Goal: Transaction & Acquisition: Book appointment/travel/reservation

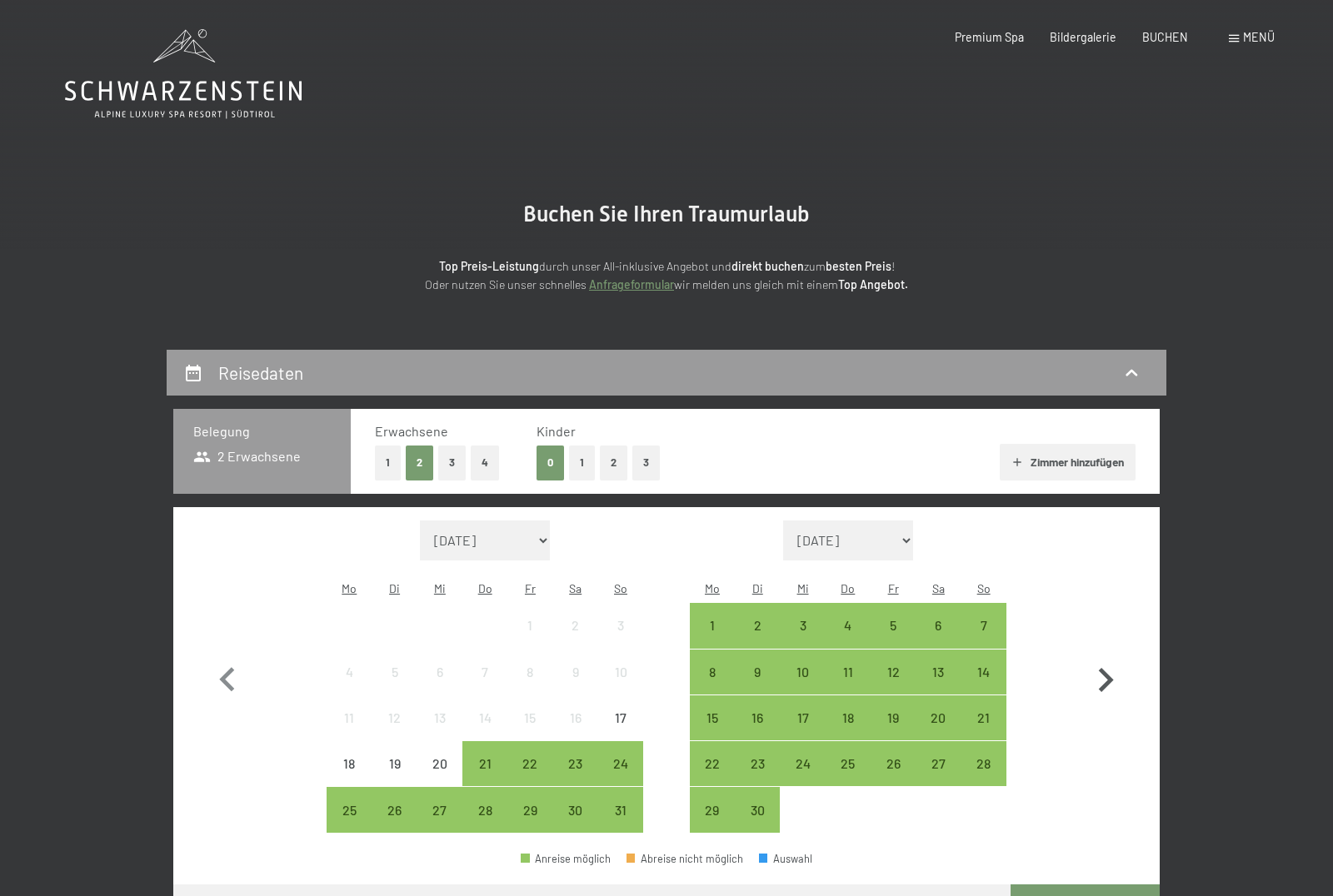
click at [1107, 668] on icon "button" at bounding box center [1106, 680] width 15 height 24
select select "[DATE]"
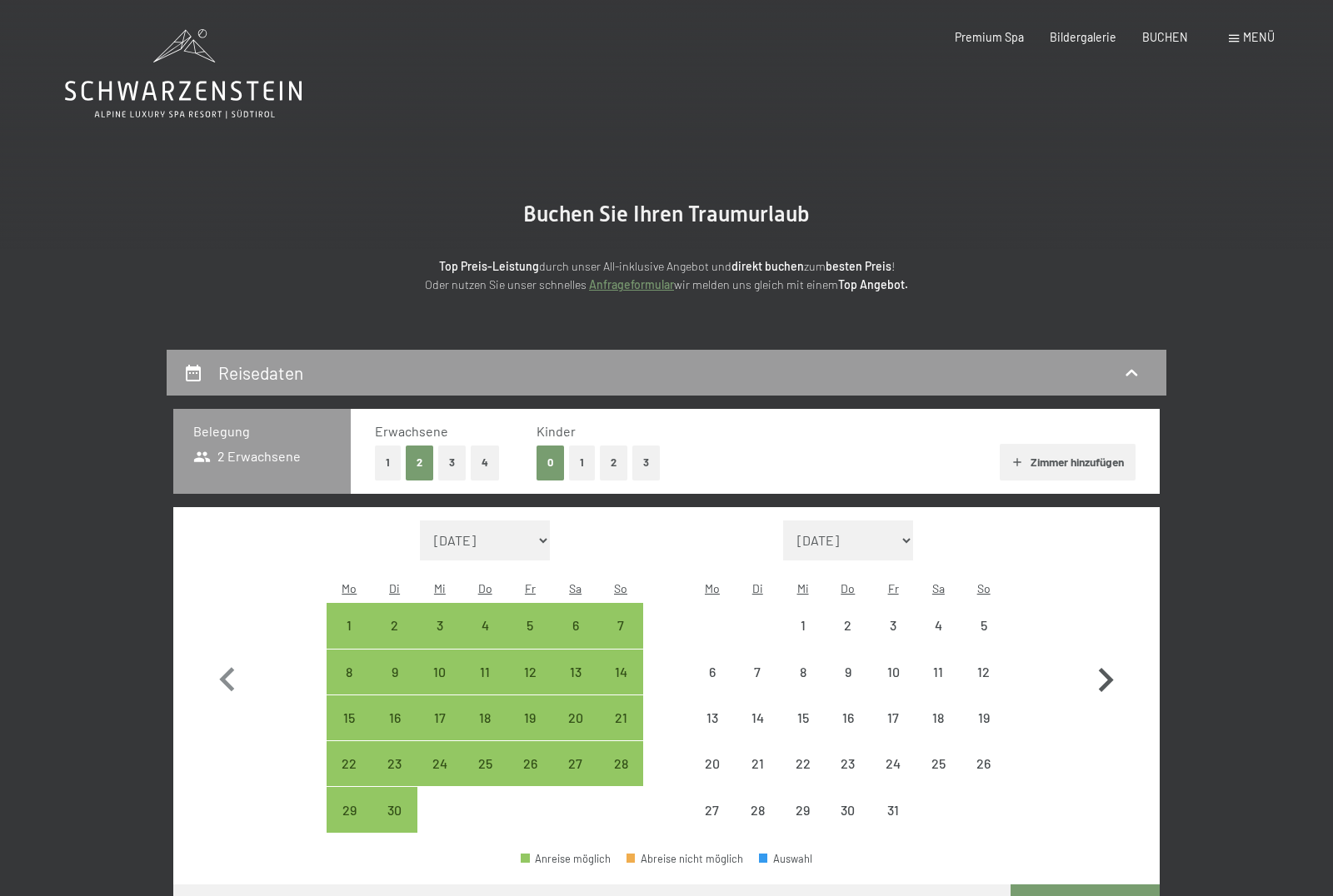
click at [1107, 668] on icon "button" at bounding box center [1106, 680] width 15 height 24
select select "[DATE]"
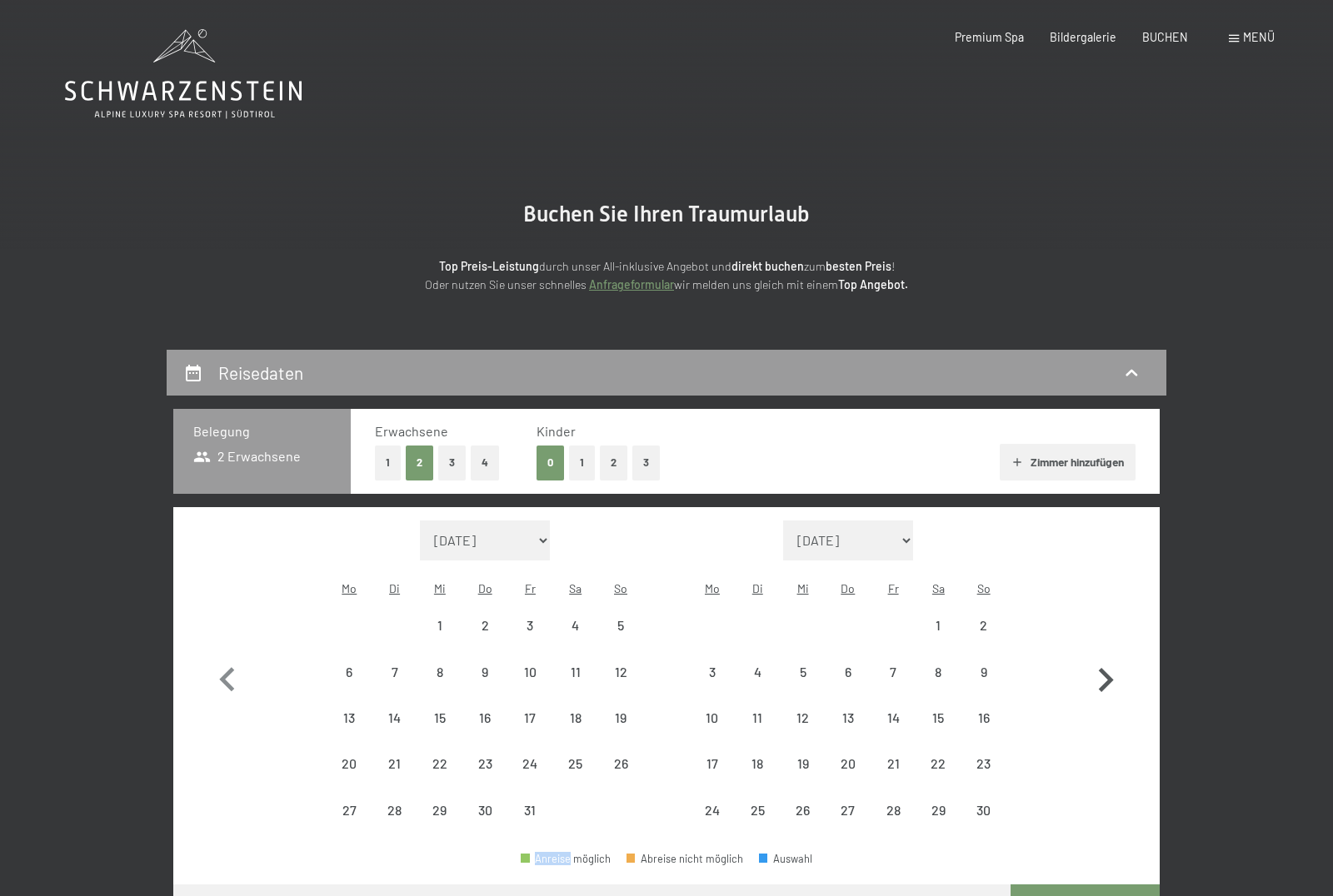
click at [1107, 668] on icon "button" at bounding box center [1106, 680] width 15 height 24
select select "[DATE]"
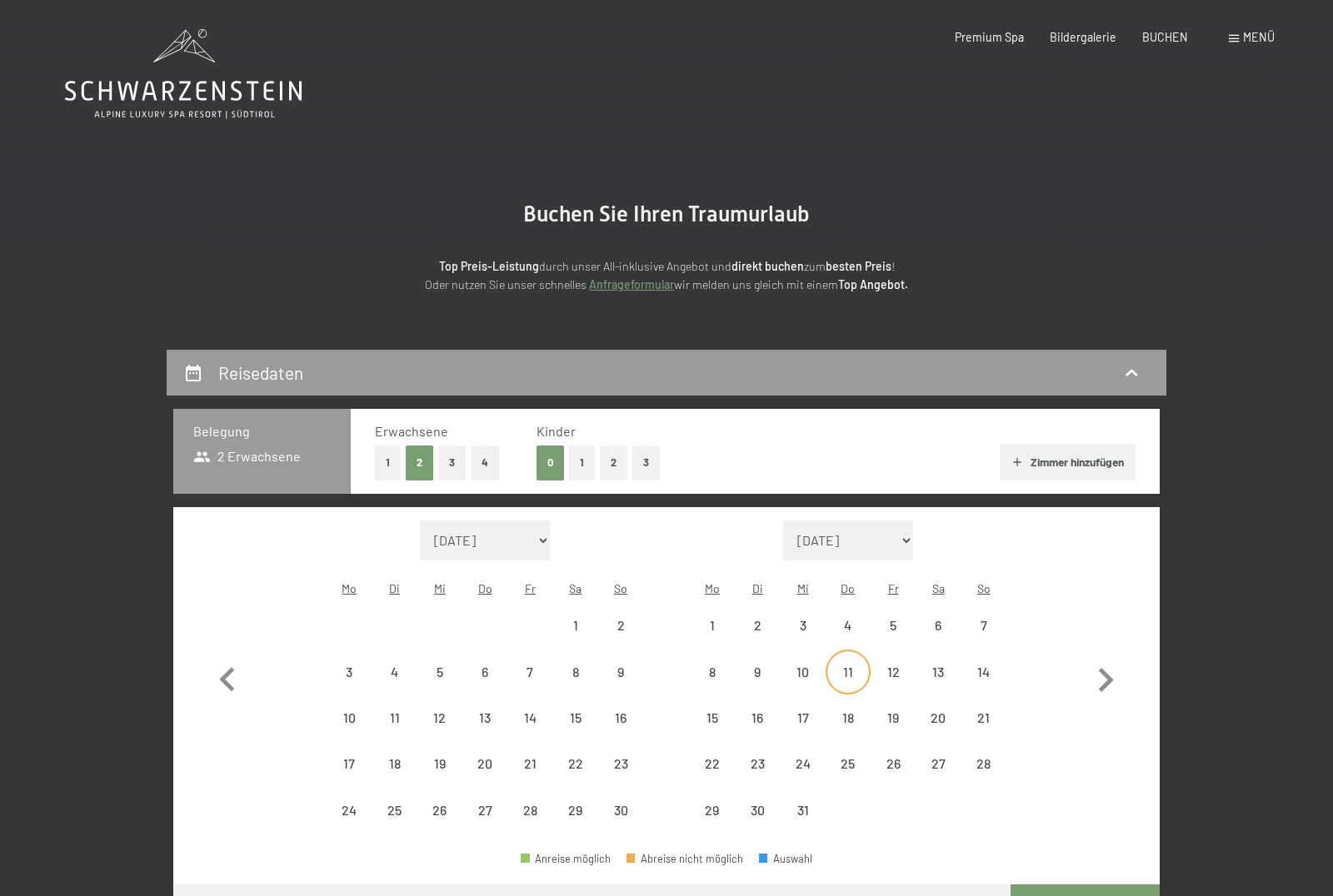
click at [838, 666] on div "11" at bounding box center [848, 687] width 42 height 42
select select "[DATE]"
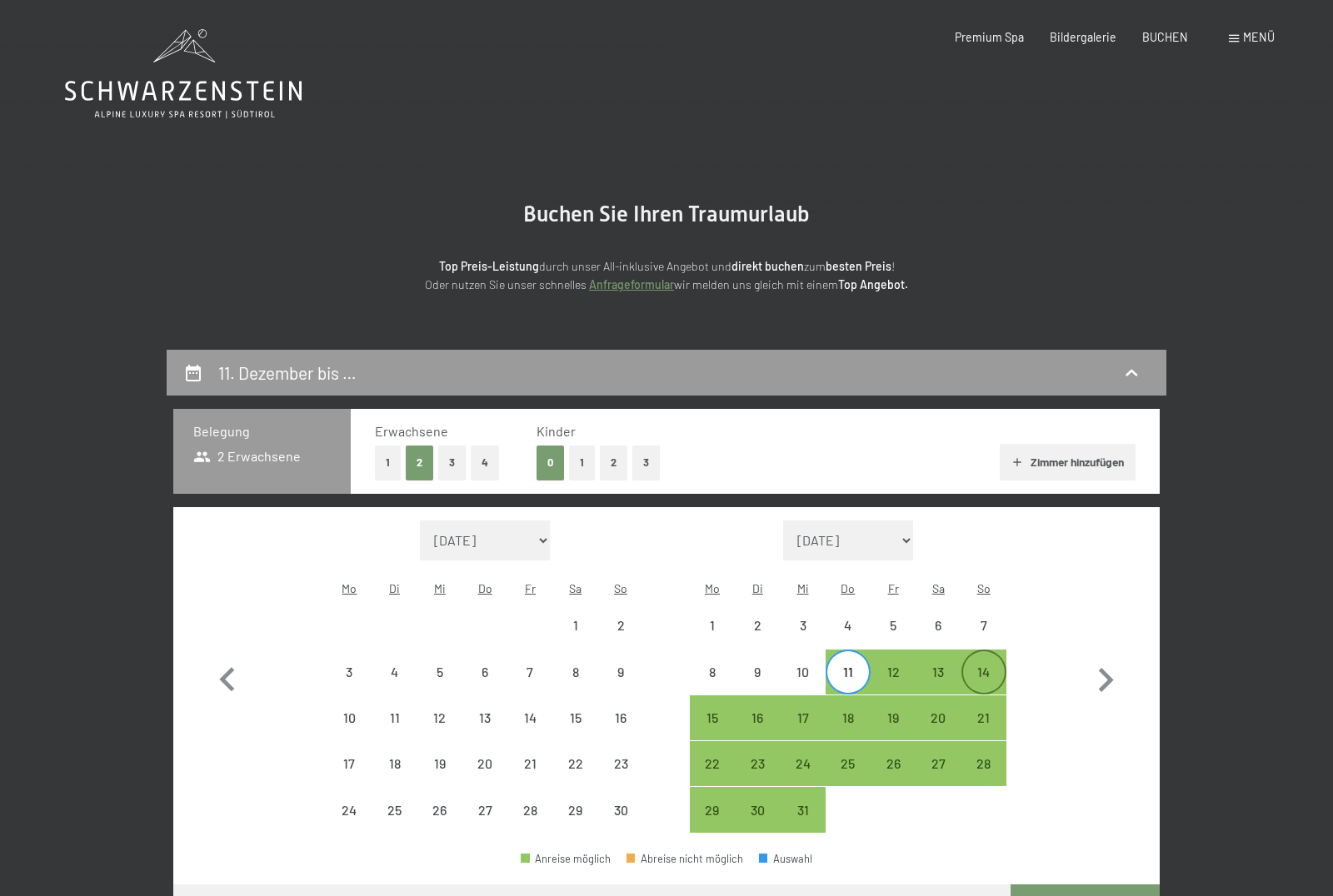
click at [983, 666] on div "14" at bounding box center [984, 687] width 42 height 42
select select "[DATE]"
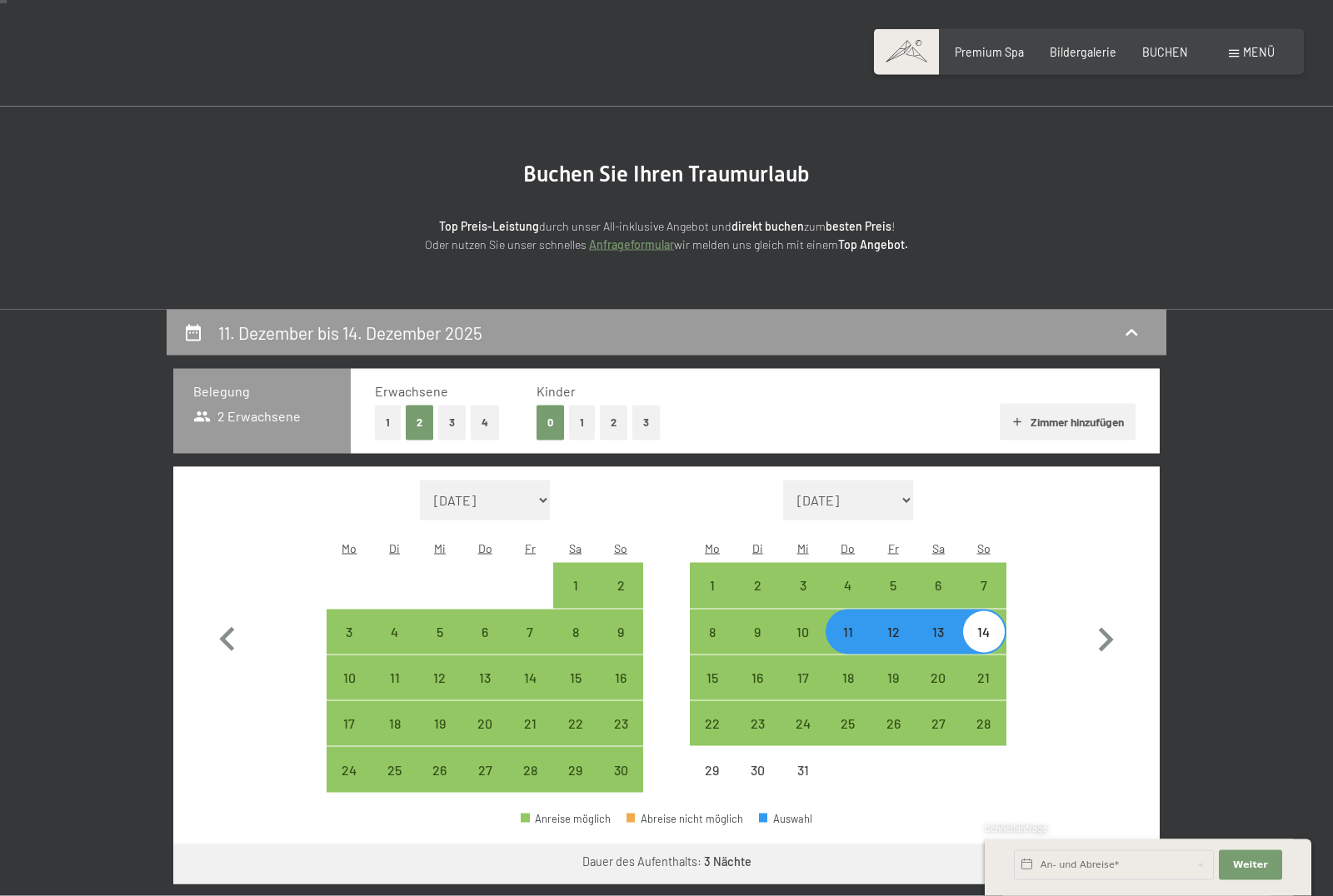
scroll to position [42, 0]
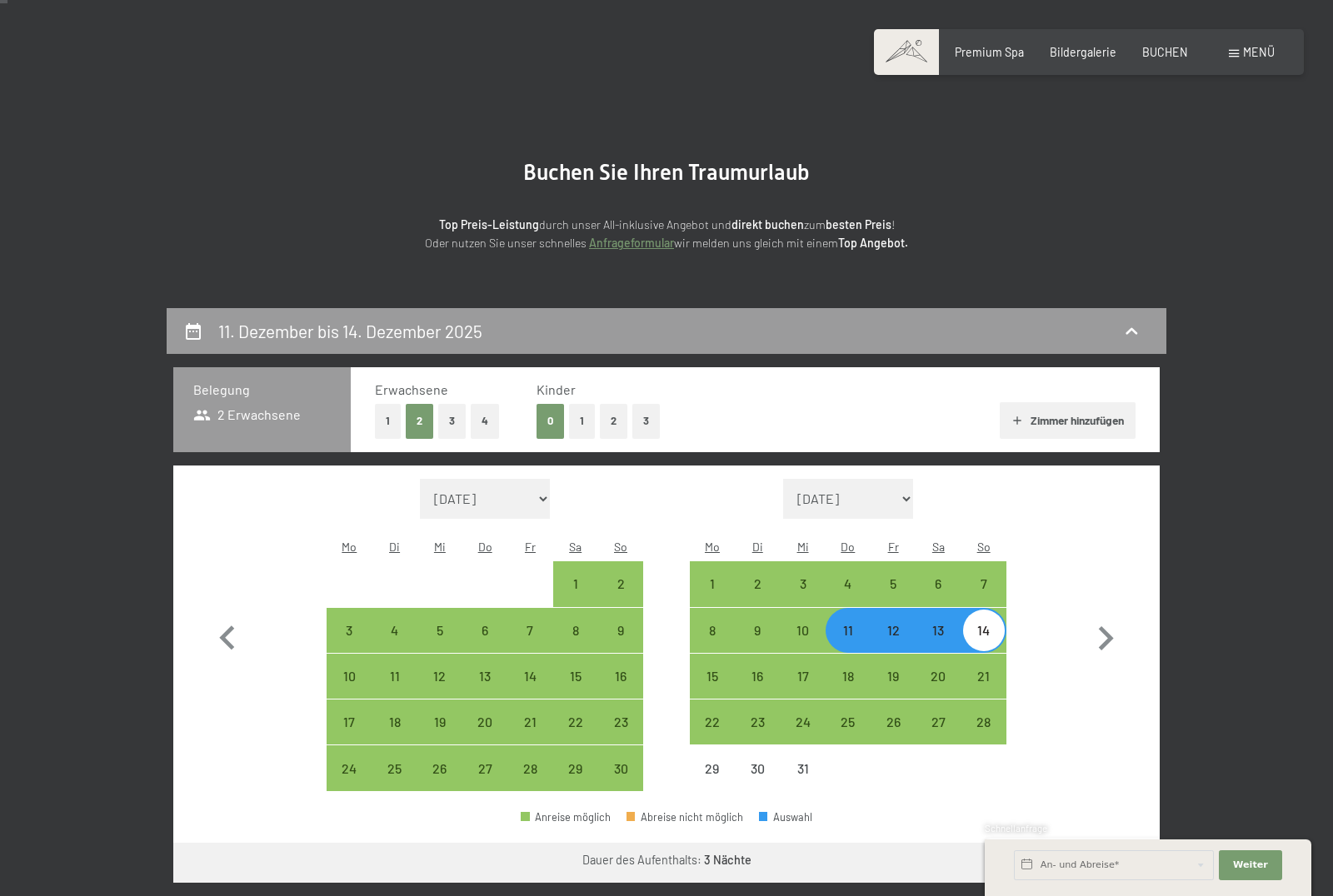
click at [582, 423] on button "1" at bounding box center [582, 421] width 26 height 34
select select "[DATE]"
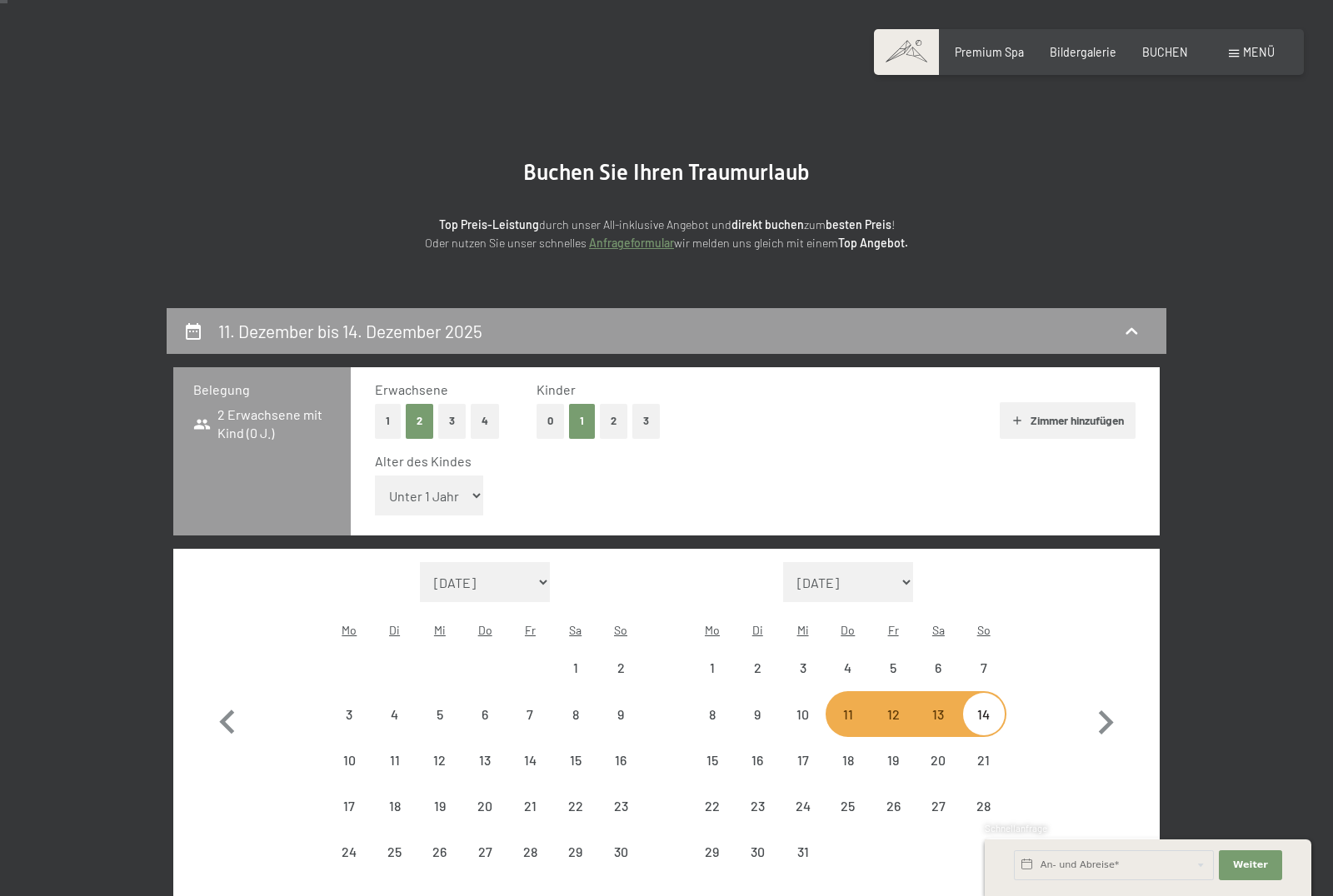
select select "[DATE]"
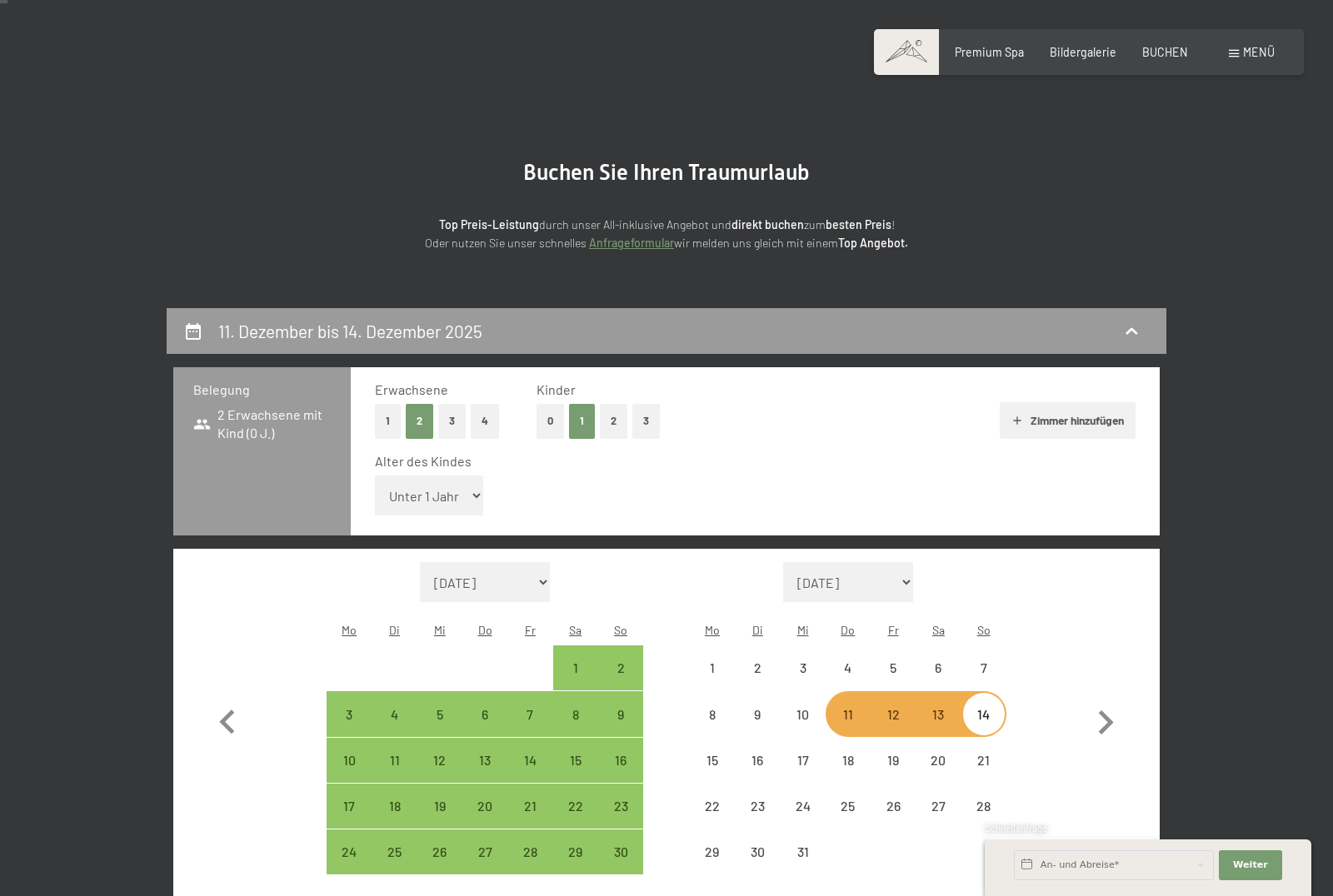
select select "[DATE]"
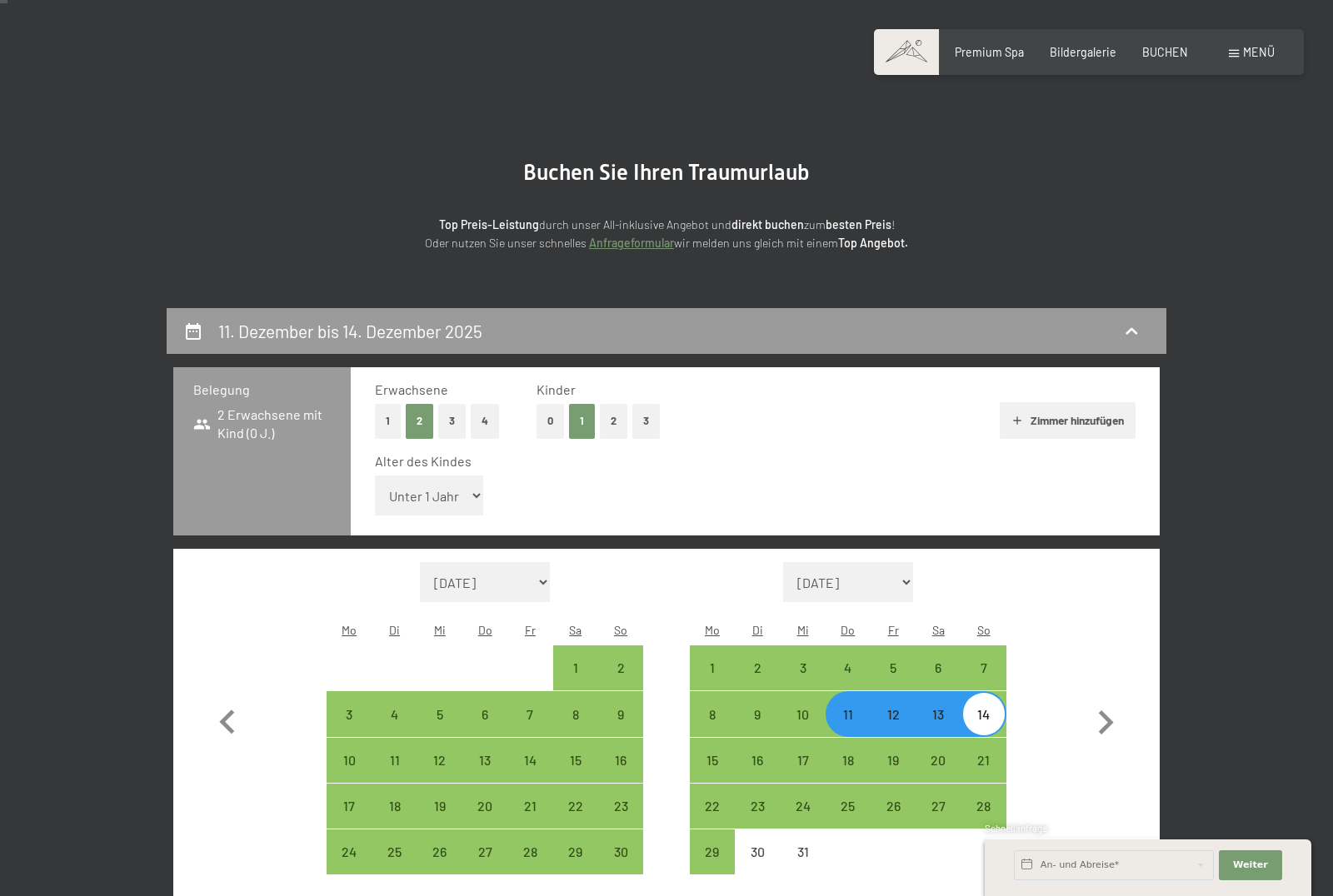
select select "1"
select select "[DATE]"
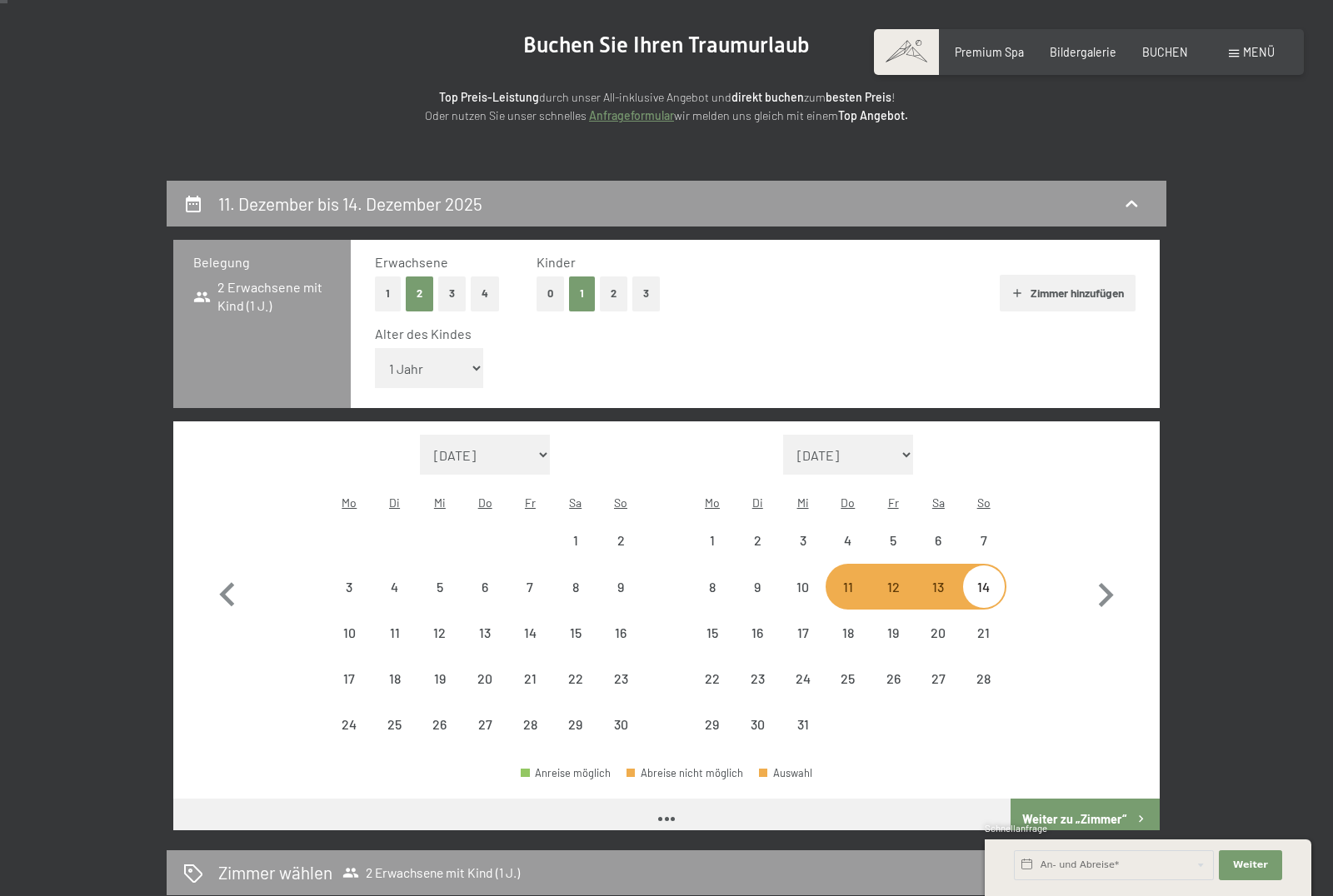
select select "[DATE]"
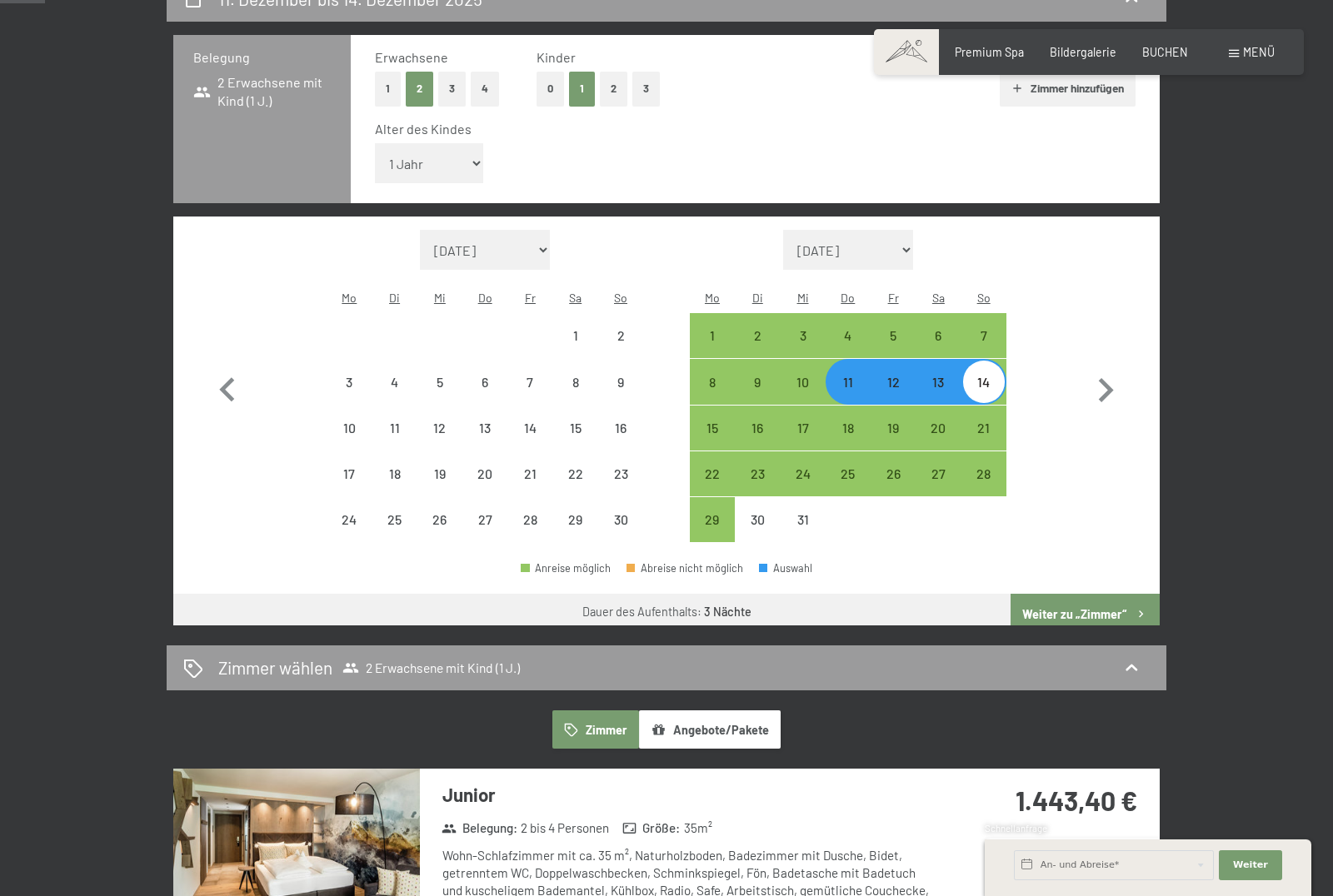
select select "[DATE]"
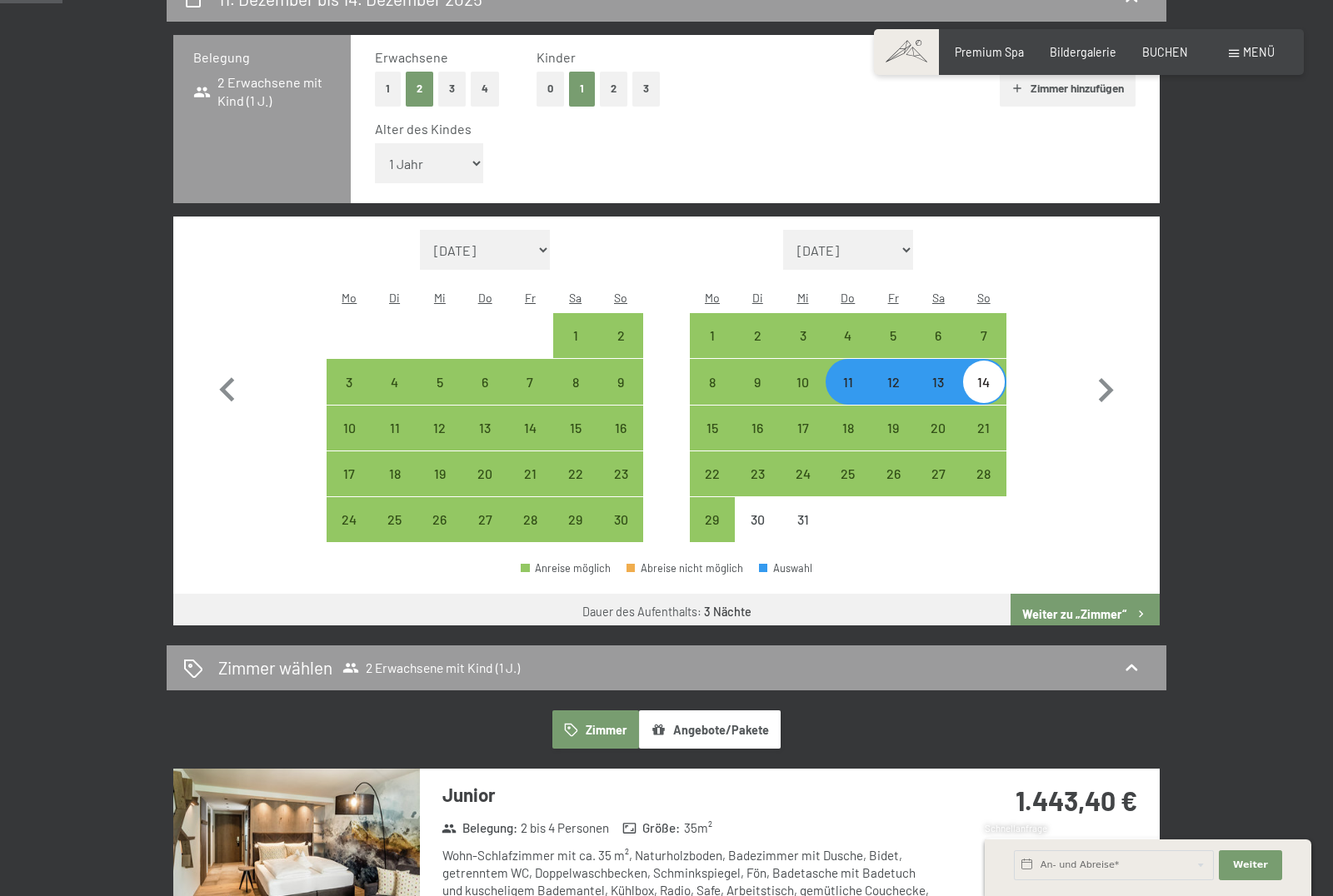
scroll to position [380, 0]
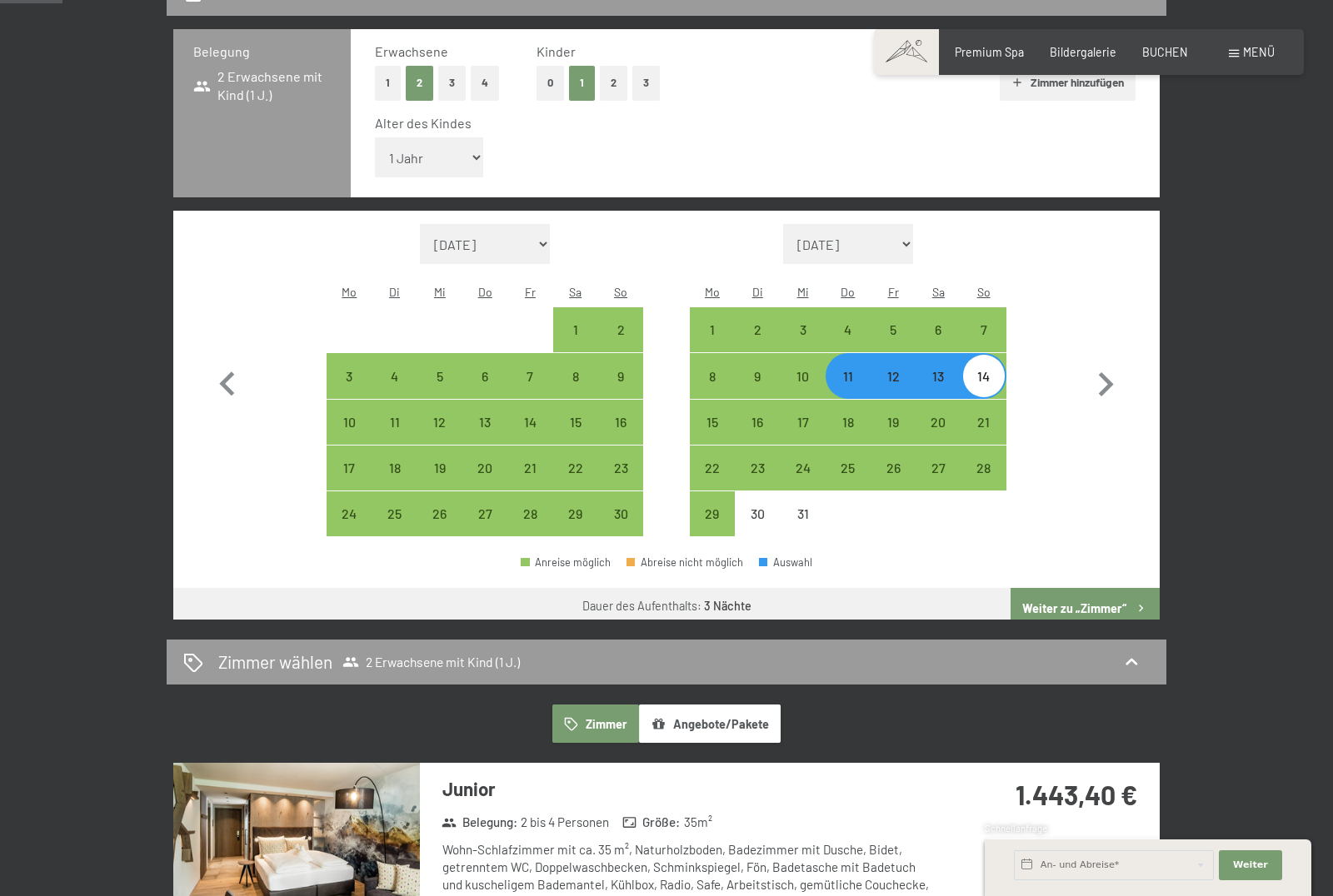
drag, startPoint x: 1095, startPoint y: 575, endPoint x: 1095, endPoint y: 606, distance: 31.0
click at [1095, 588] on button "Weiter zu „Zimmer“" at bounding box center [1086, 608] width 150 height 40
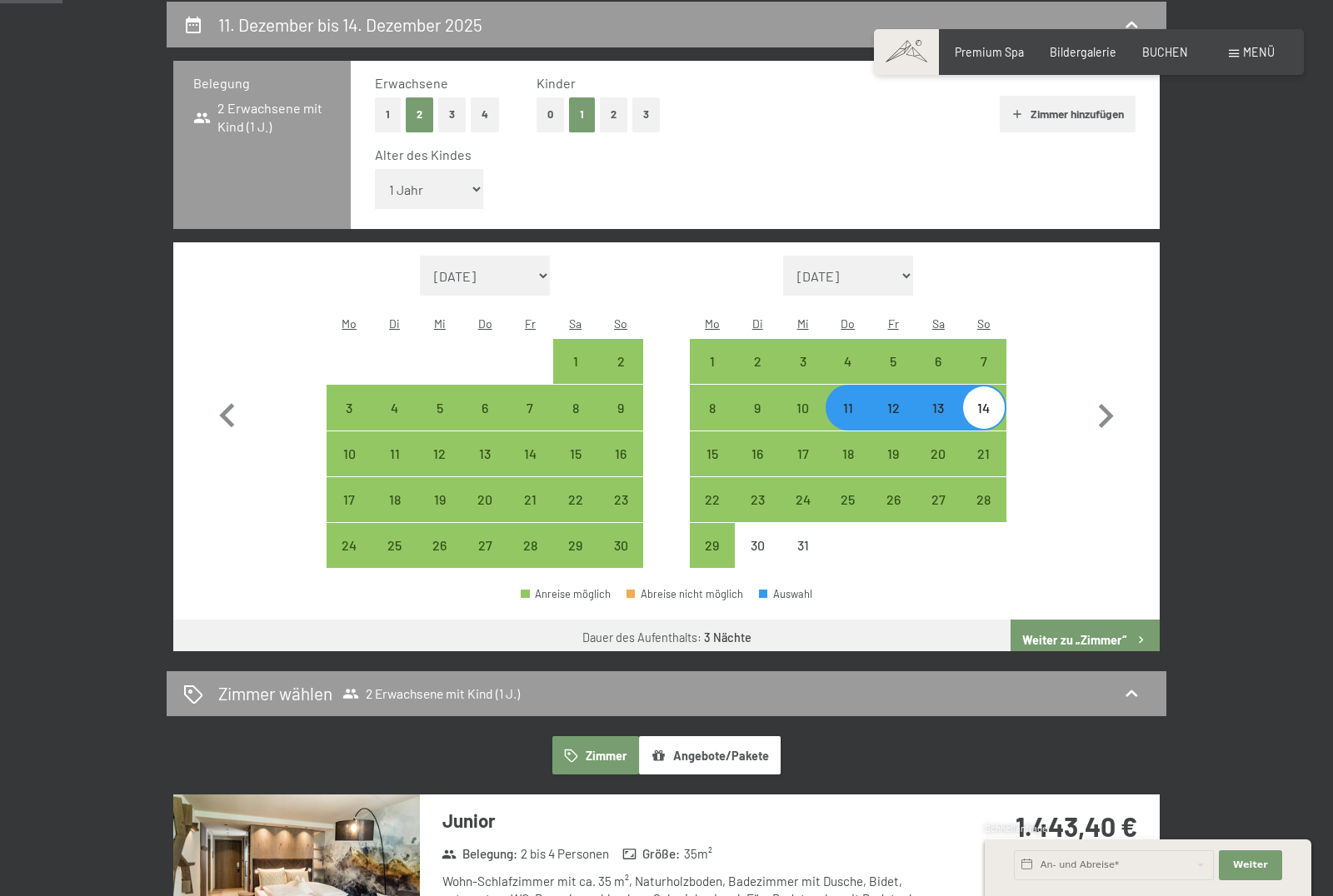
select select "[DATE]"
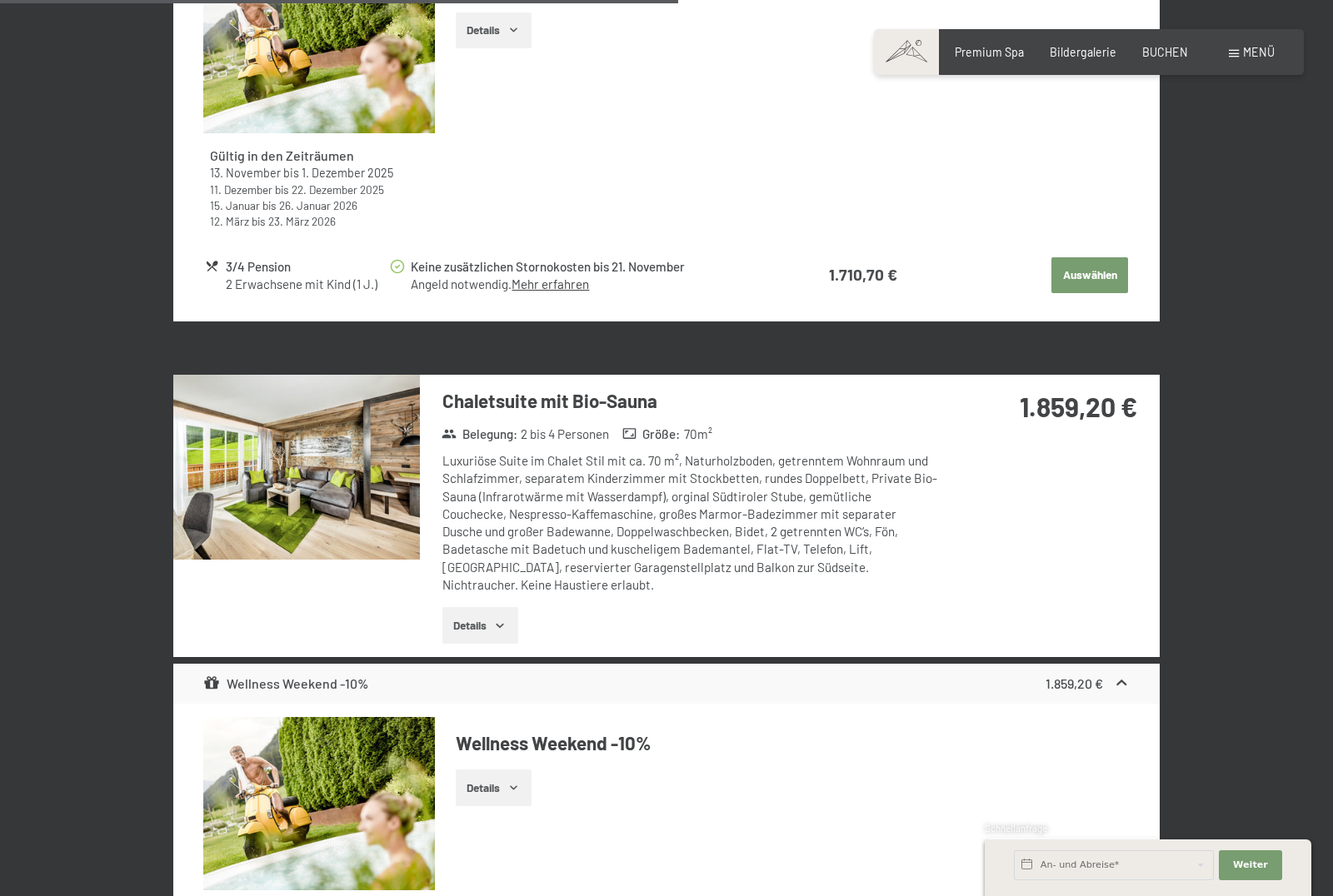
scroll to position [3856, 0]
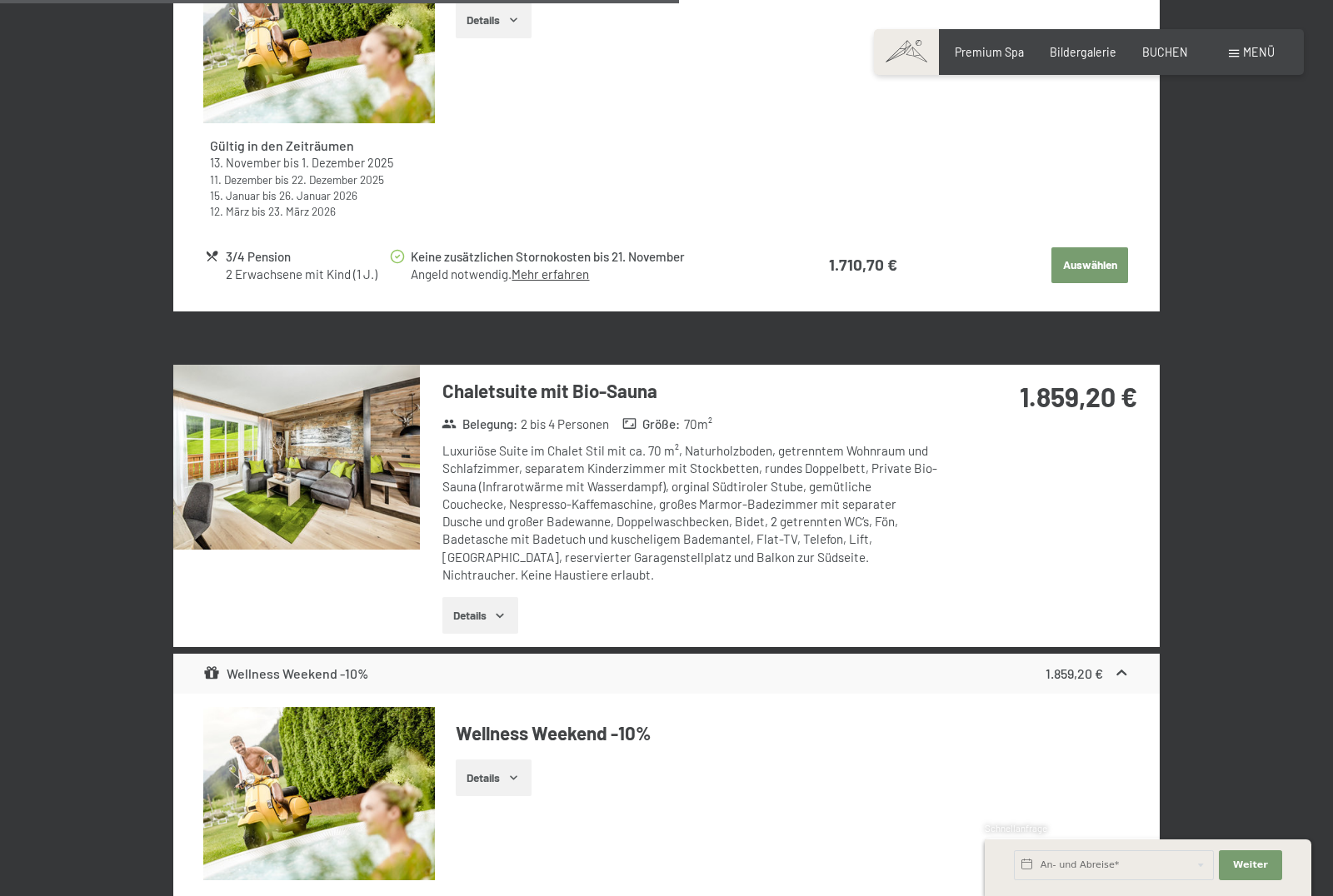
click at [506, 609] on icon "button" at bounding box center [500, 615] width 13 height 13
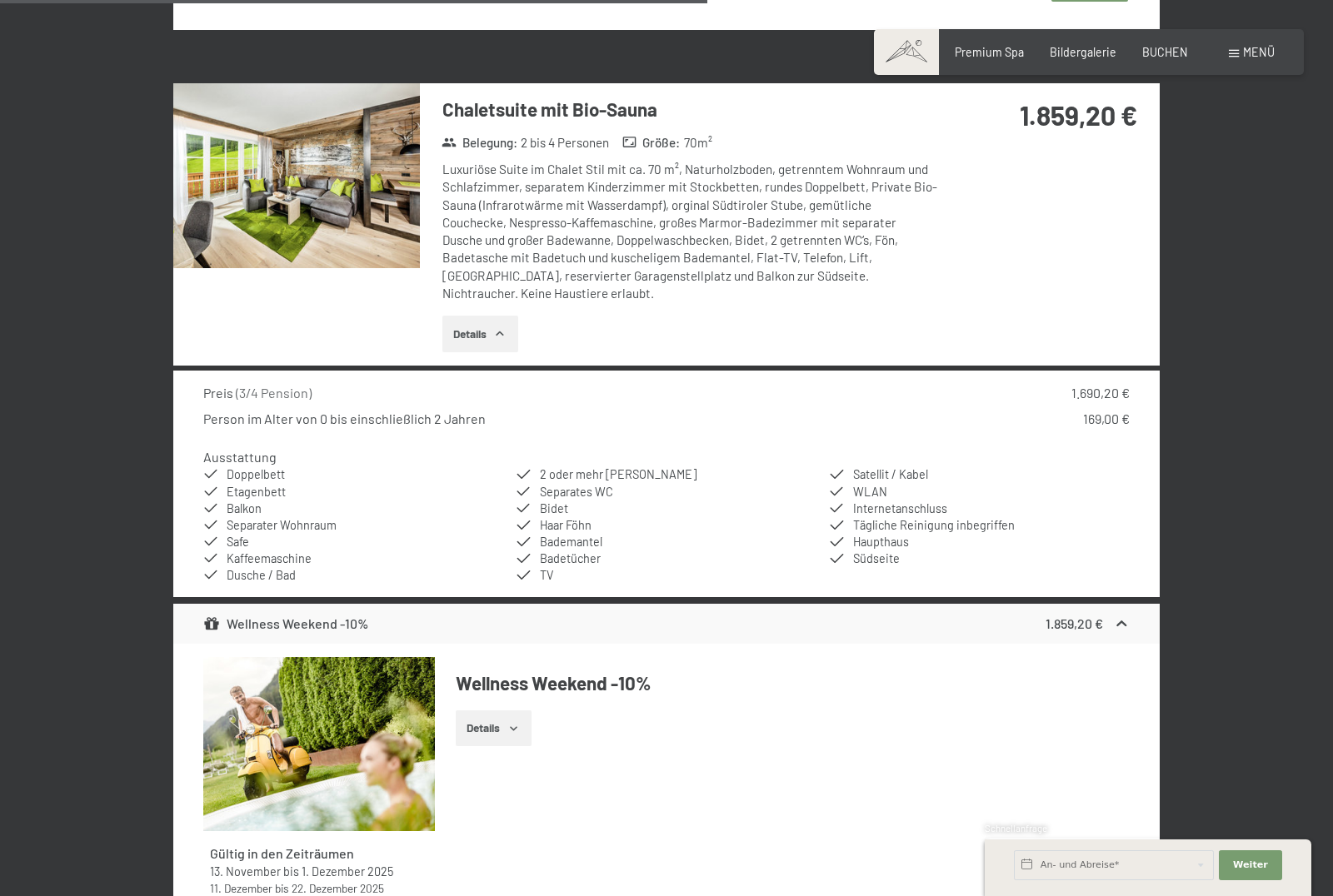
scroll to position [4138, 0]
click at [491, 315] on button "Details" at bounding box center [481, 333] width 76 height 37
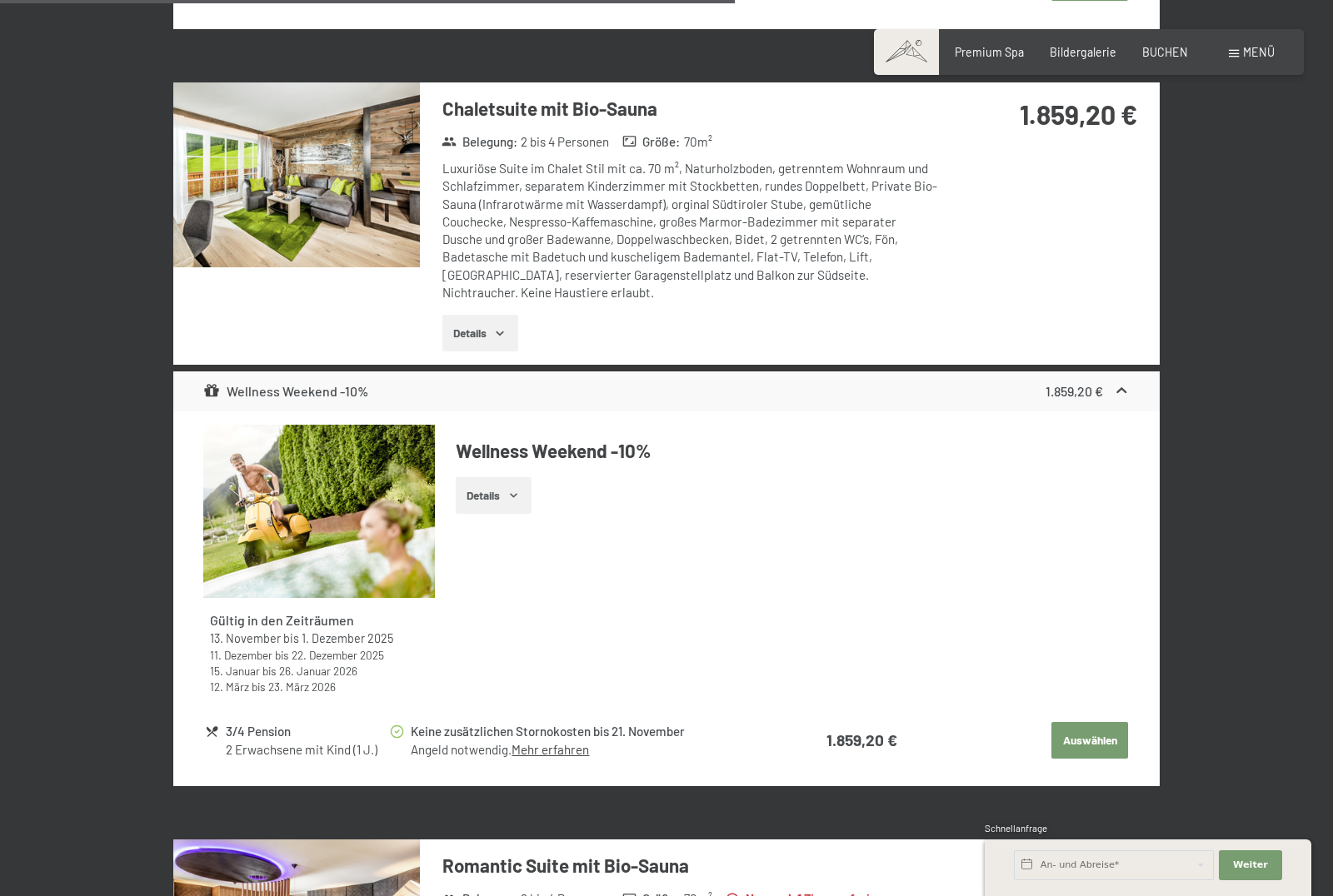
scroll to position [4135, 0]
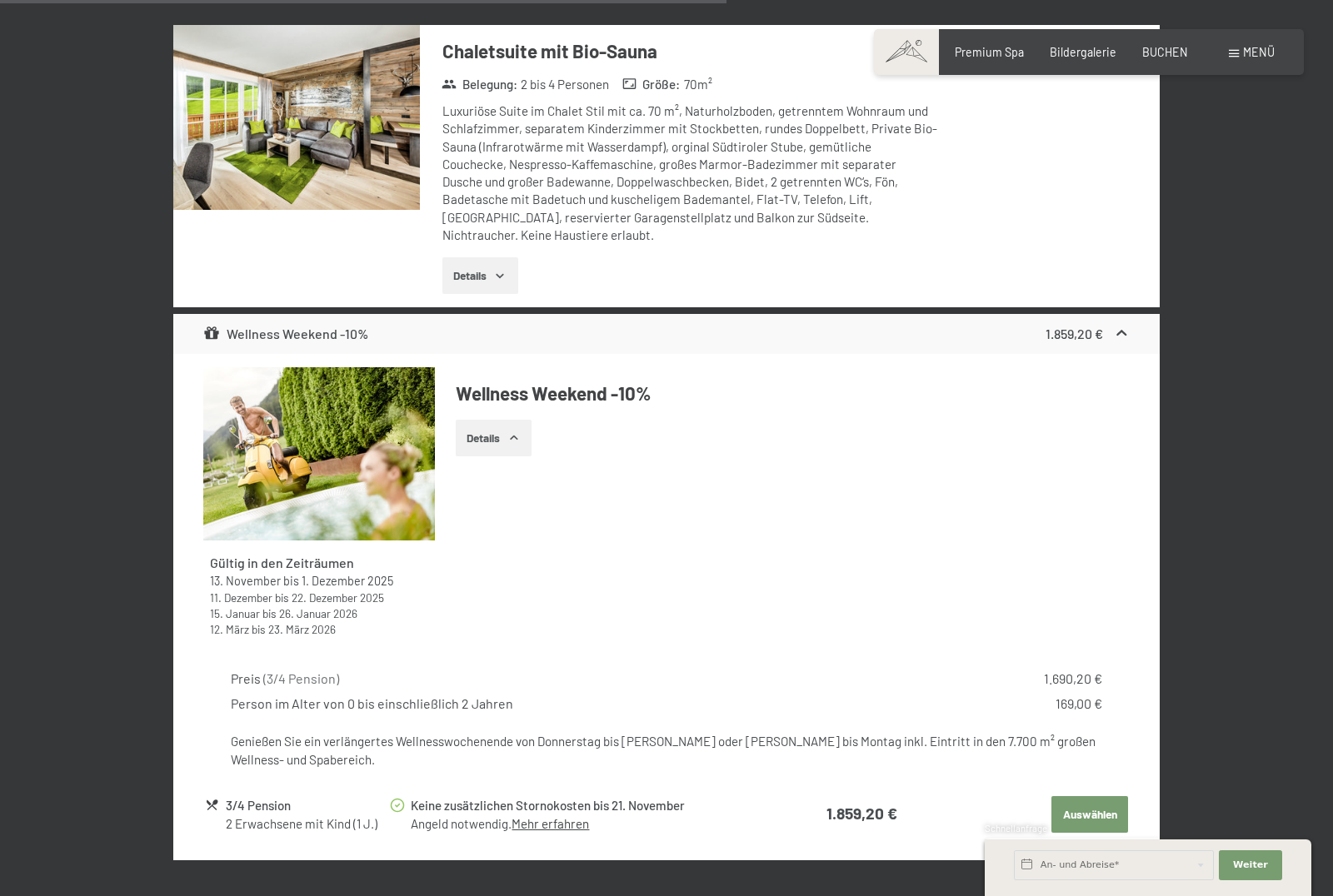
scroll to position [4232, 0]
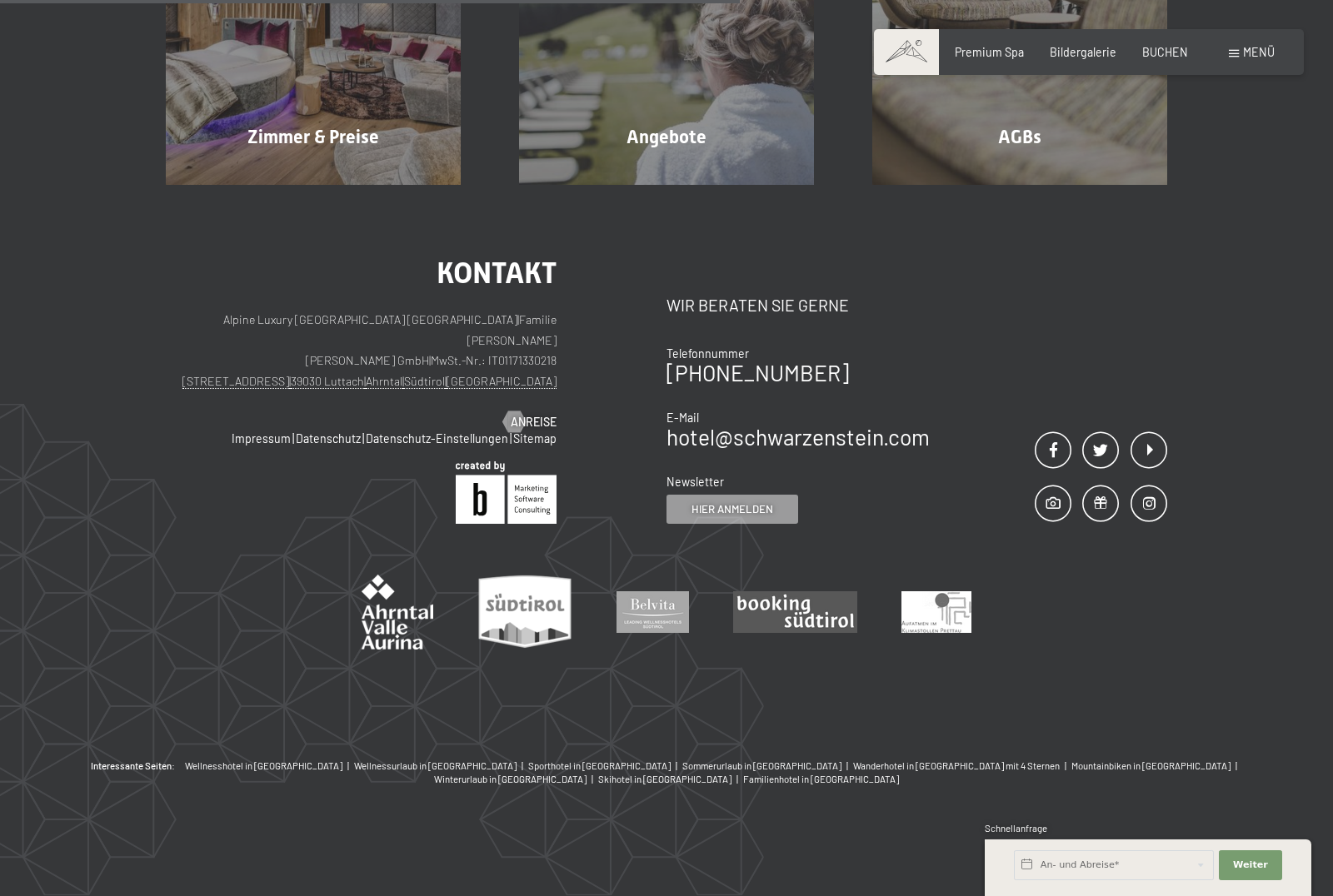
scroll to position [348, 0]
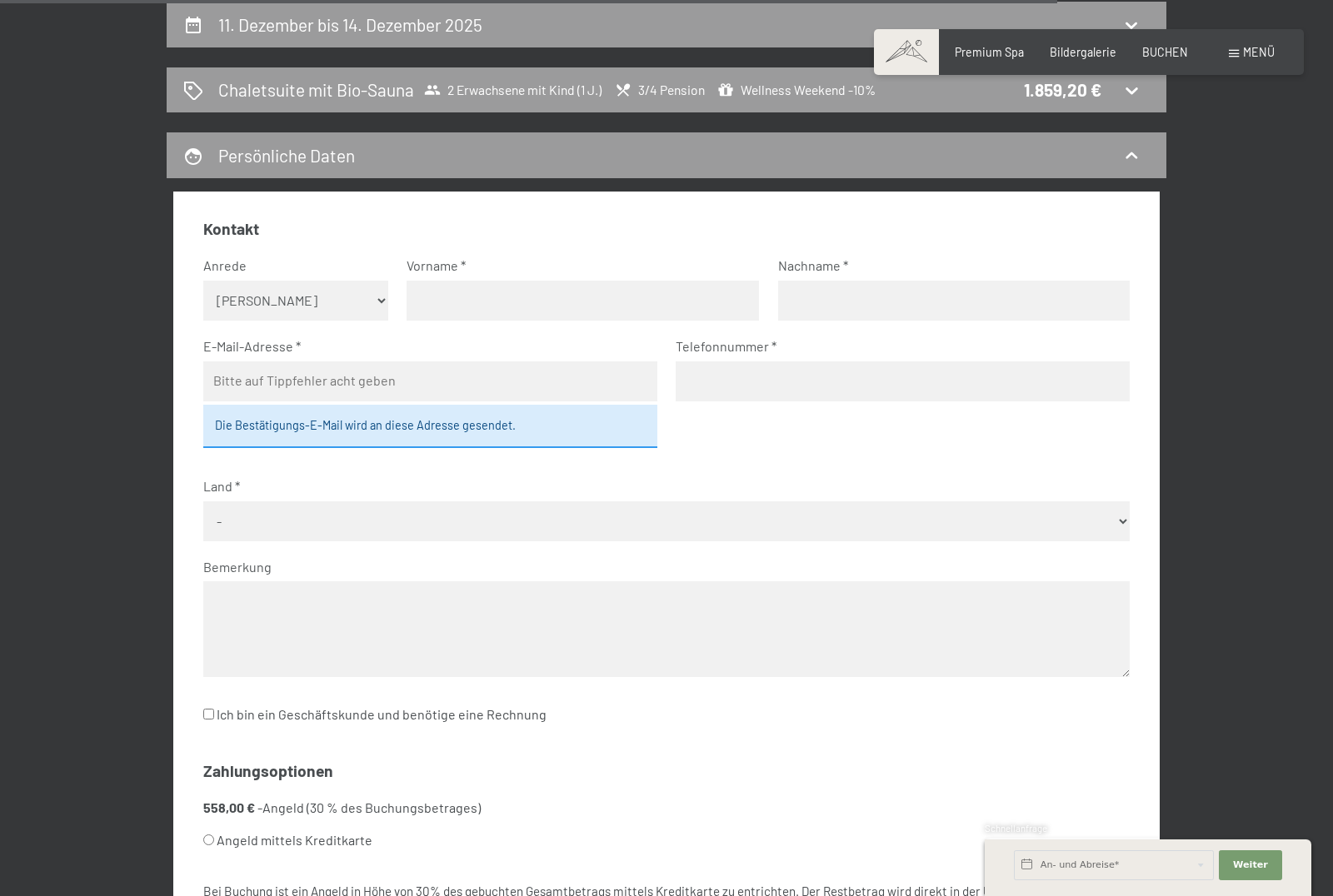
select select "m"
click at [464, 301] on input "text" at bounding box center [582, 301] width 352 height 40
type input "[PERSON_NAME]"
type input "Kienzl"
click at [403, 389] on input "[PERSON_NAME]" at bounding box center [430, 382] width 454 height 40
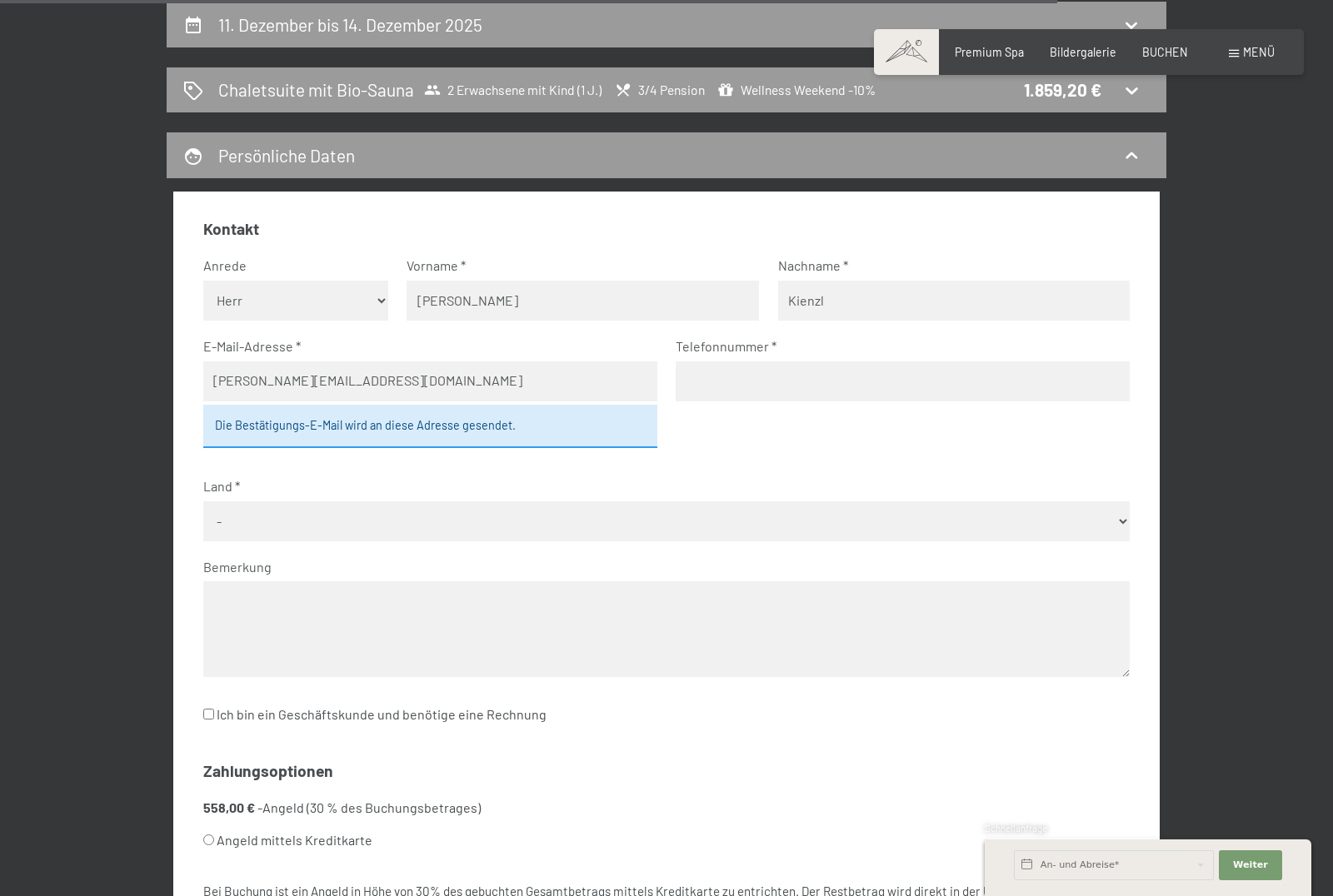
type input "[PERSON_NAME][EMAIL_ADDRESS][DOMAIN_NAME]"
type input "3311939002"
select select "ITA"
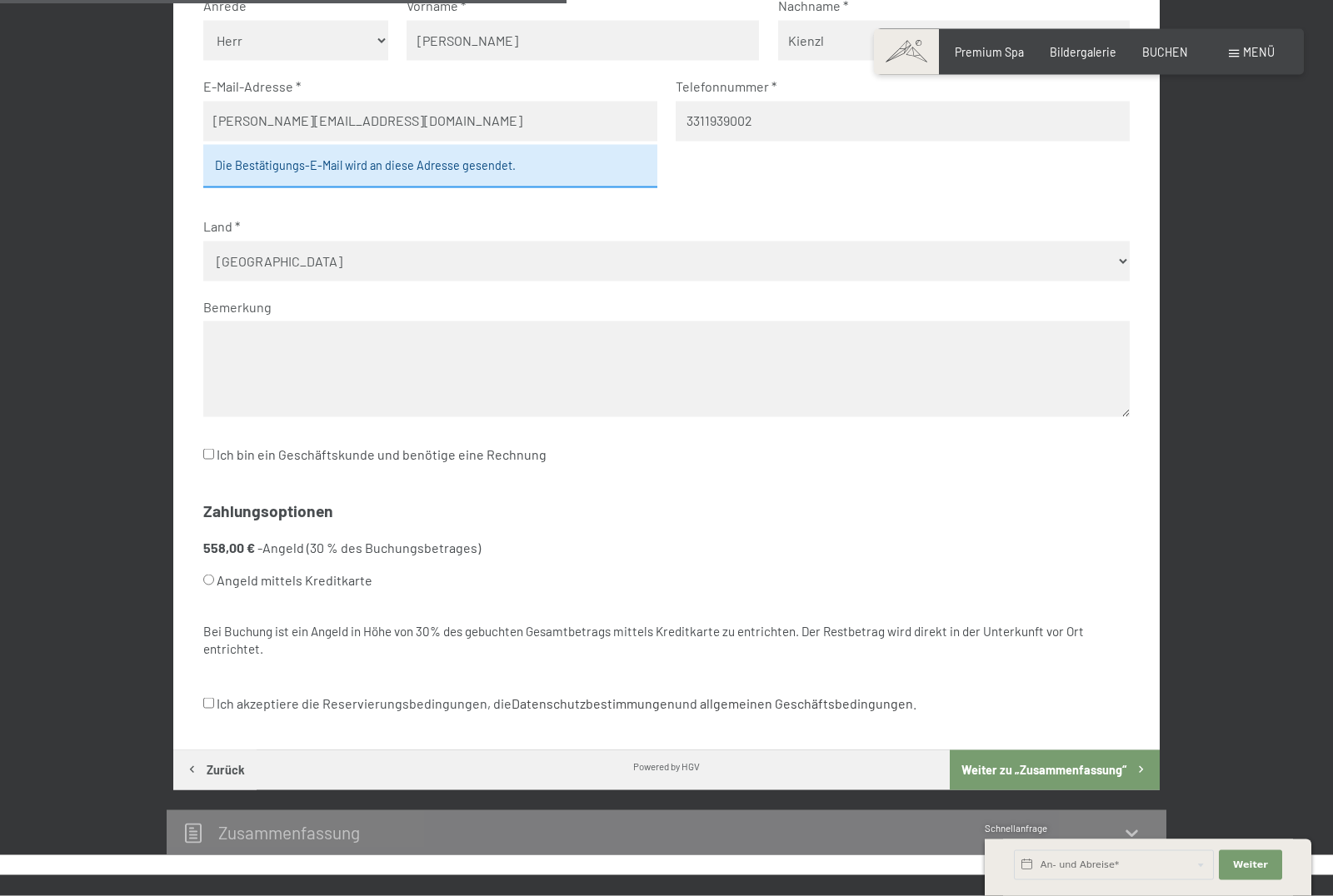
scroll to position [609, 0]
click at [211, 448] on input "Ich bin ein Geschäftskunde und benötige eine Rechnung" at bounding box center [208, 453] width 11 height 11
checkbox input "true"
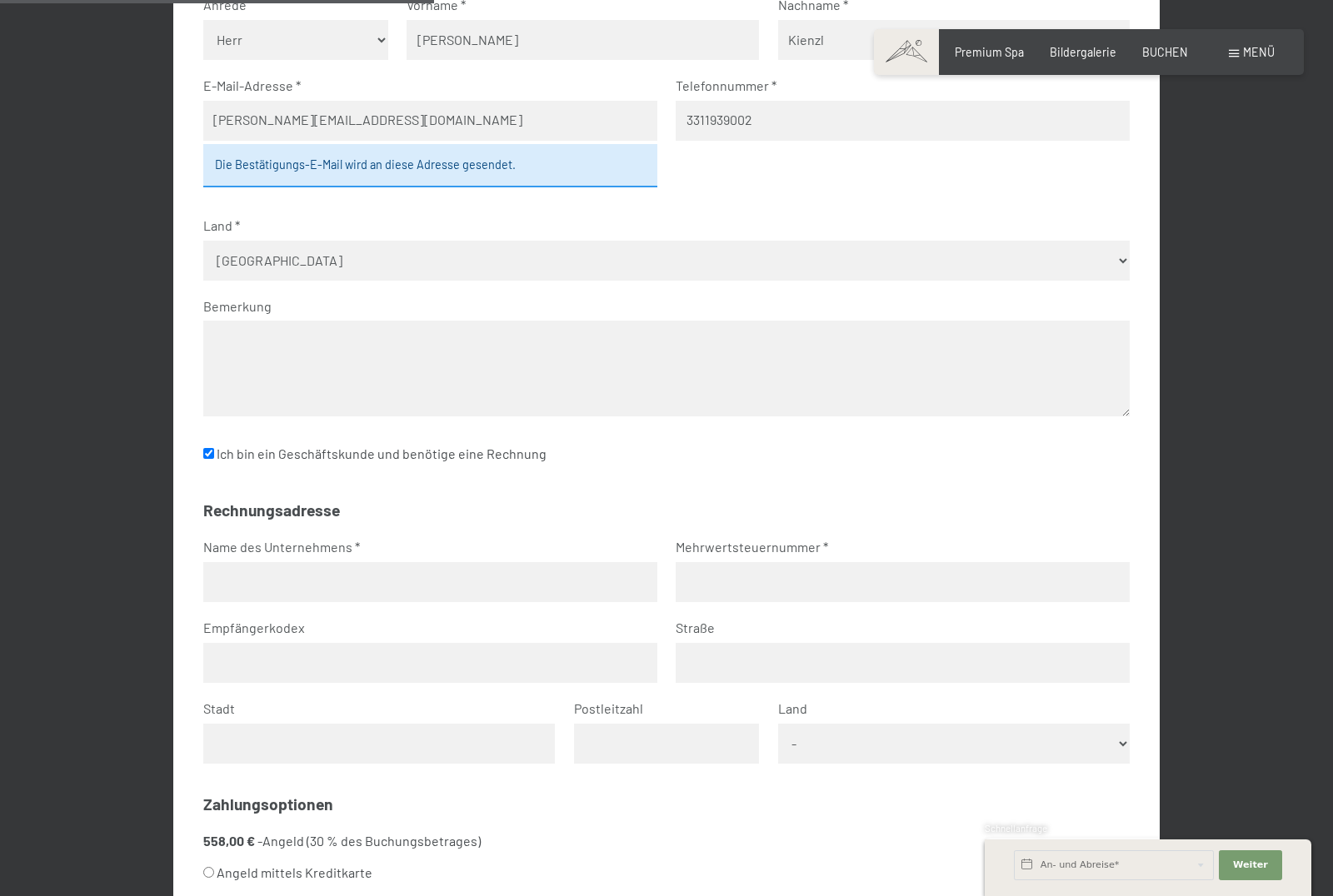
scroll to position [586, 0]
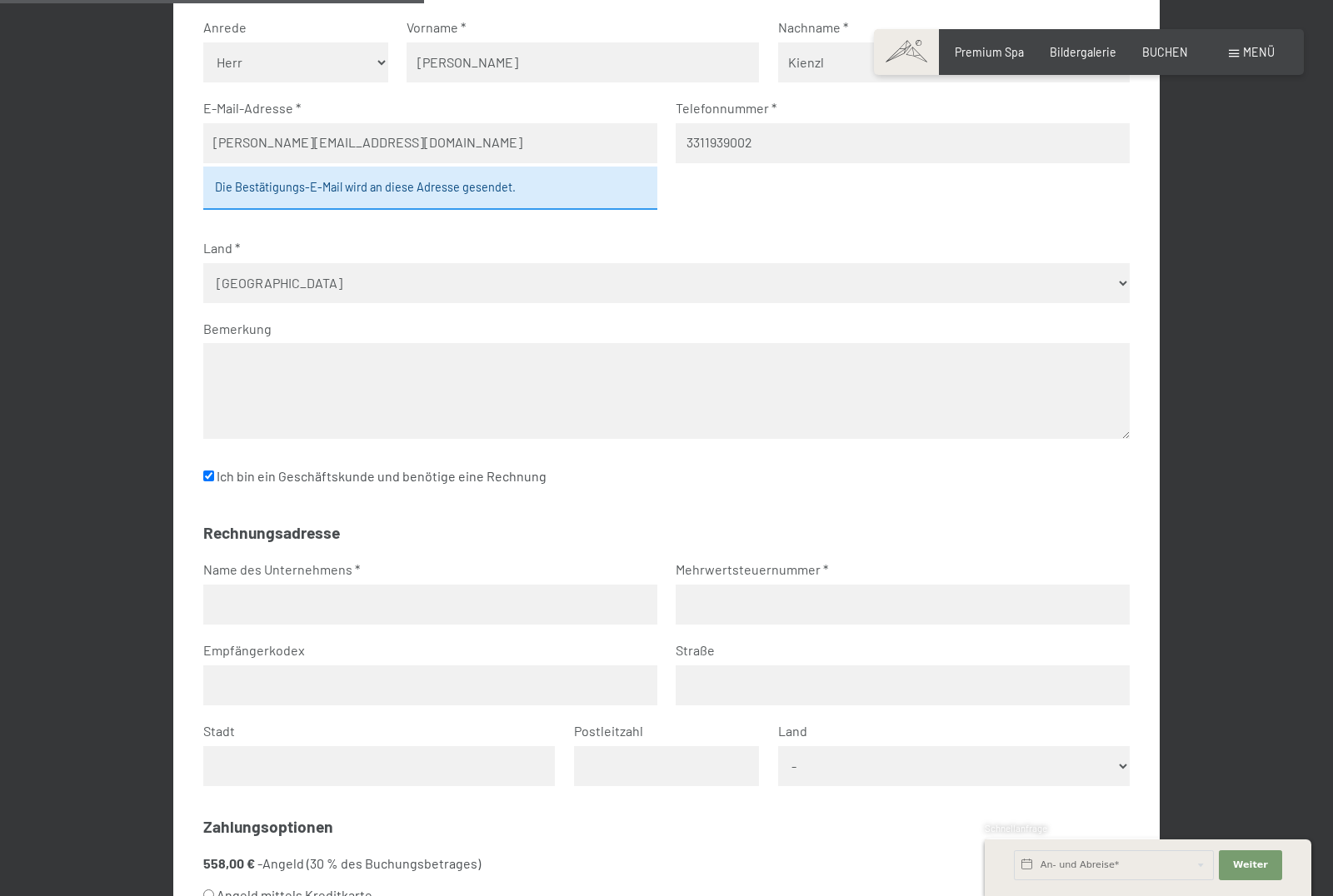
click at [404, 585] on input "text" at bounding box center [430, 605] width 454 height 40
type input "JK Capital GmbH"
type input "0"
type input "03183770217"
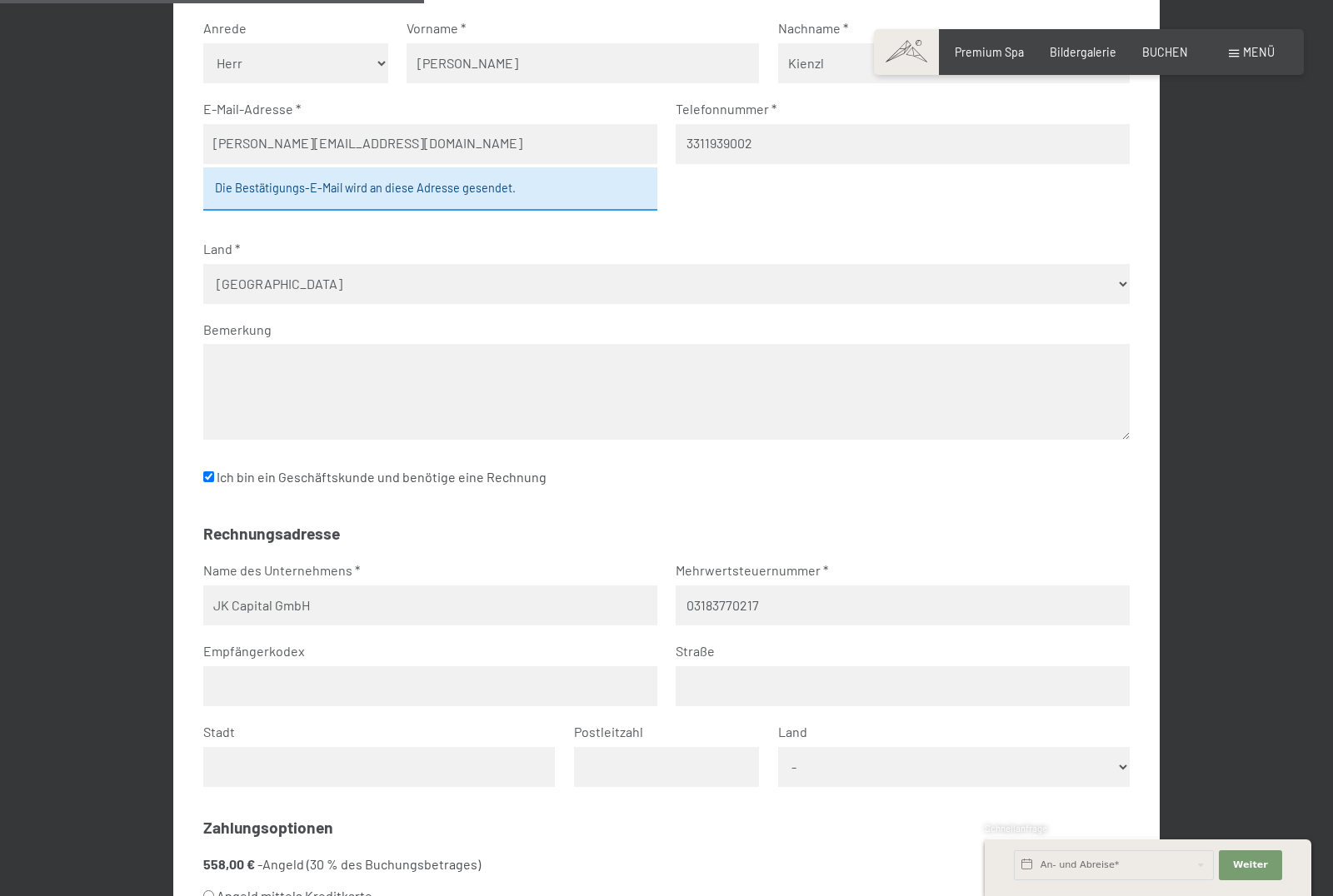
click at [393, 666] on input "text" at bounding box center [430, 686] width 454 height 40
type input "W7YVJK9"
type input "[STREET_ADDRESS]"
type input "Meran"
type input "39012"
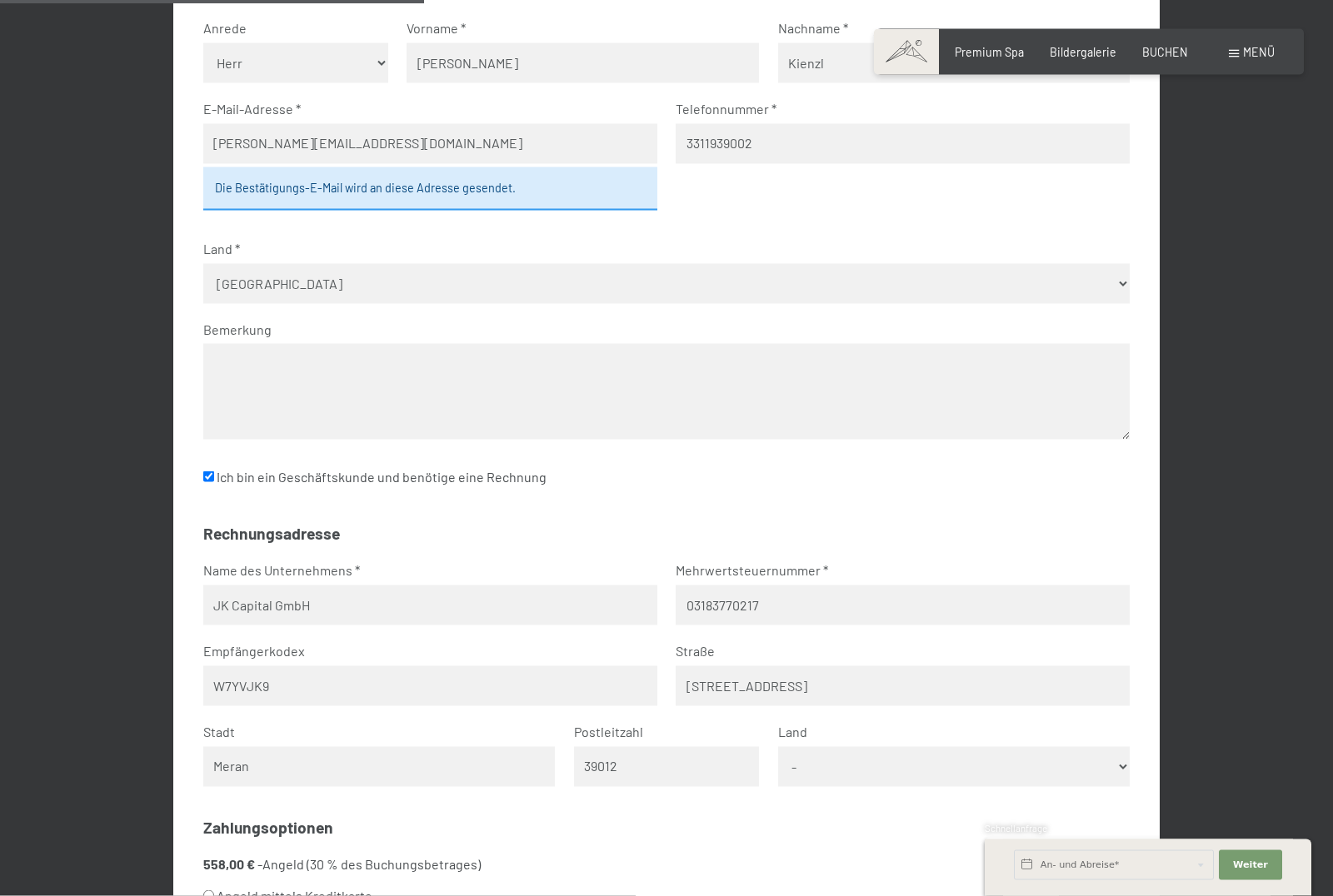
select select "ITA"
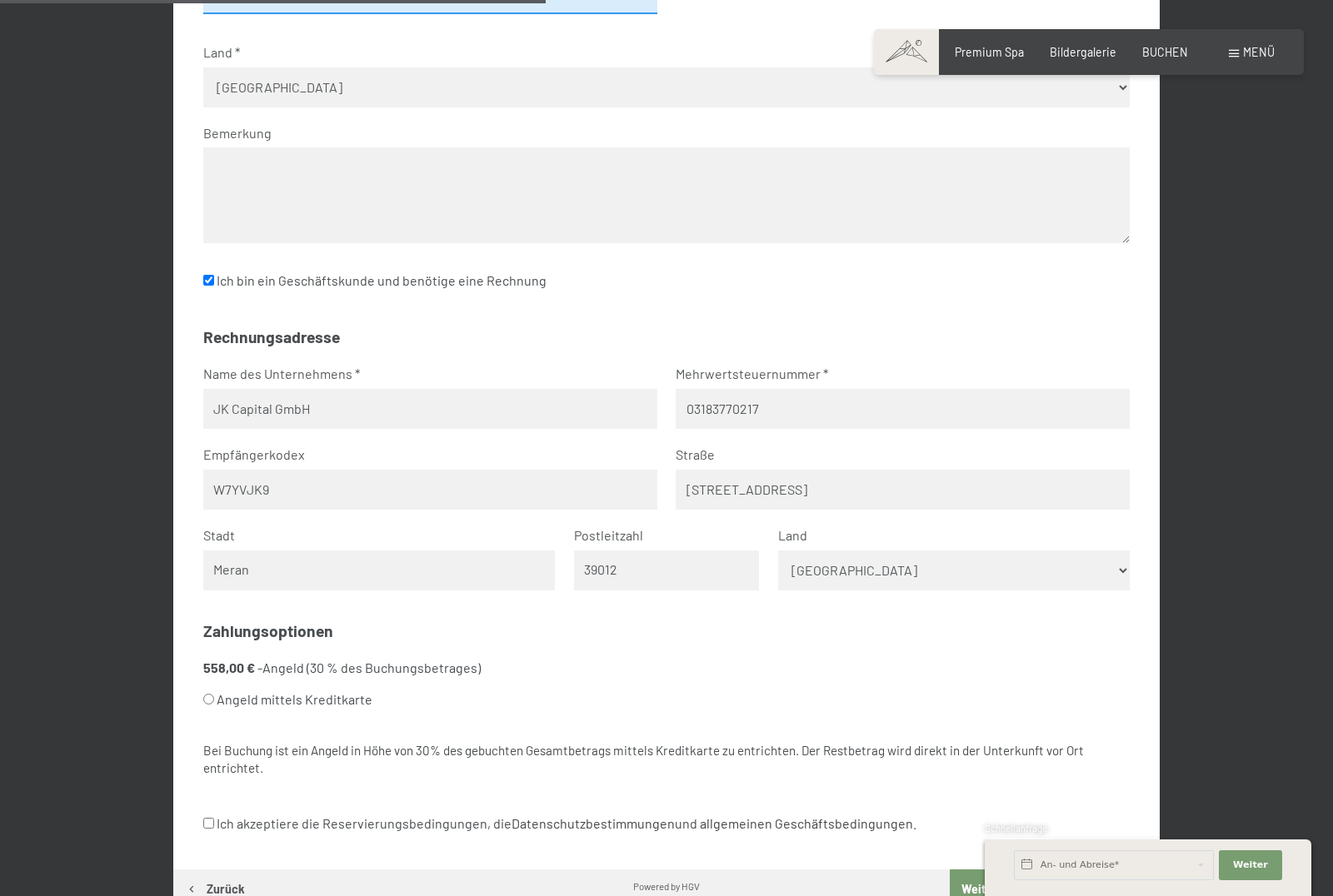
scroll to position [786, 0]
click at [211, 681] on label "Angeld mittels Kreditkarte" at bounding box center [647, 696] width 887 height 32
click at [211, 690] on input "Angeld mittels Kreditkarte" at bounding box center [208, 695] width 11 height 11
radio input "true"
click at [210, 813] on input "Ich akzeptiere die Reservierungsbedingungen, die Datenschutzbestimmungen und al…" at bounding box center [208, 818] width 11 height 11
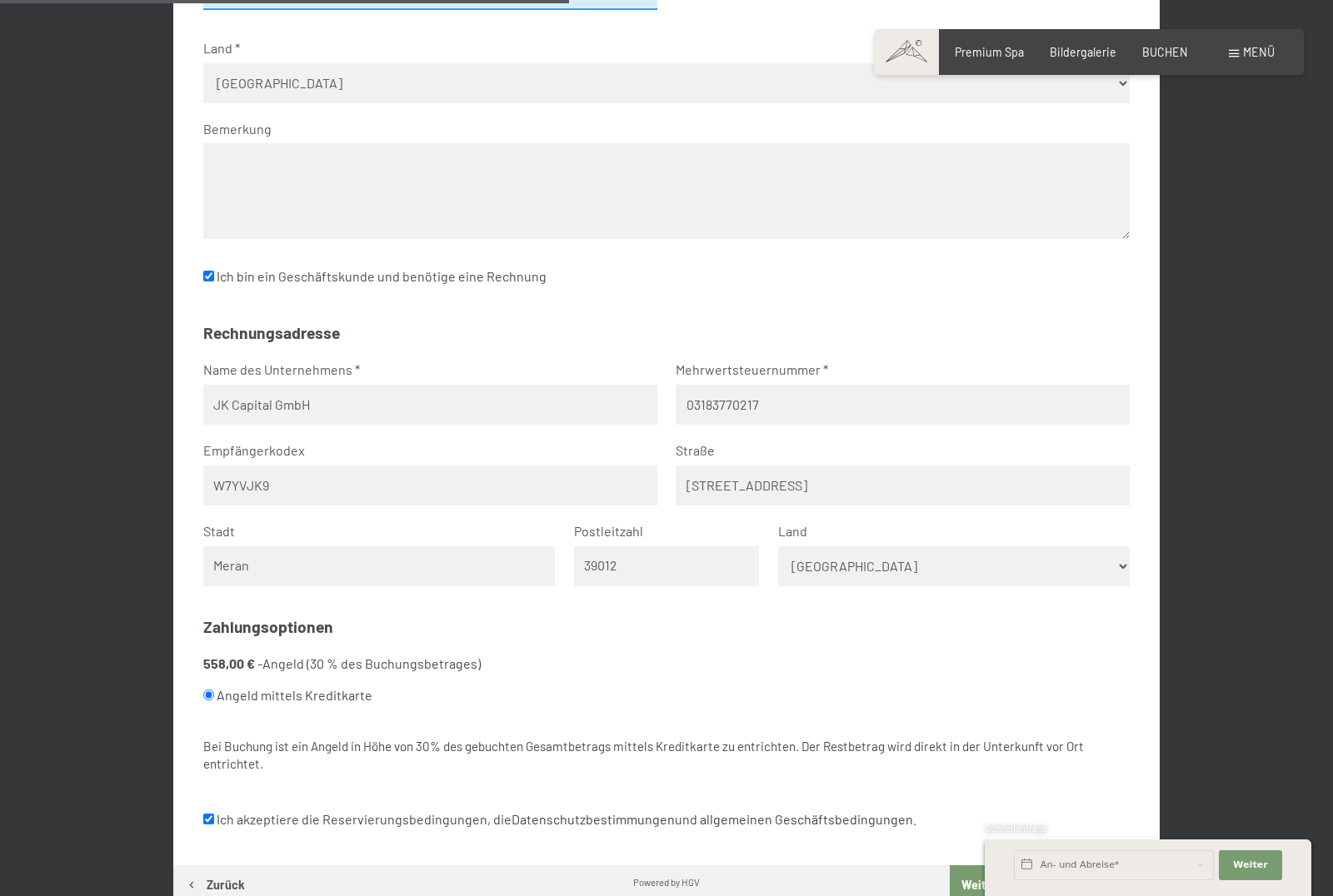
checkbox input "true"
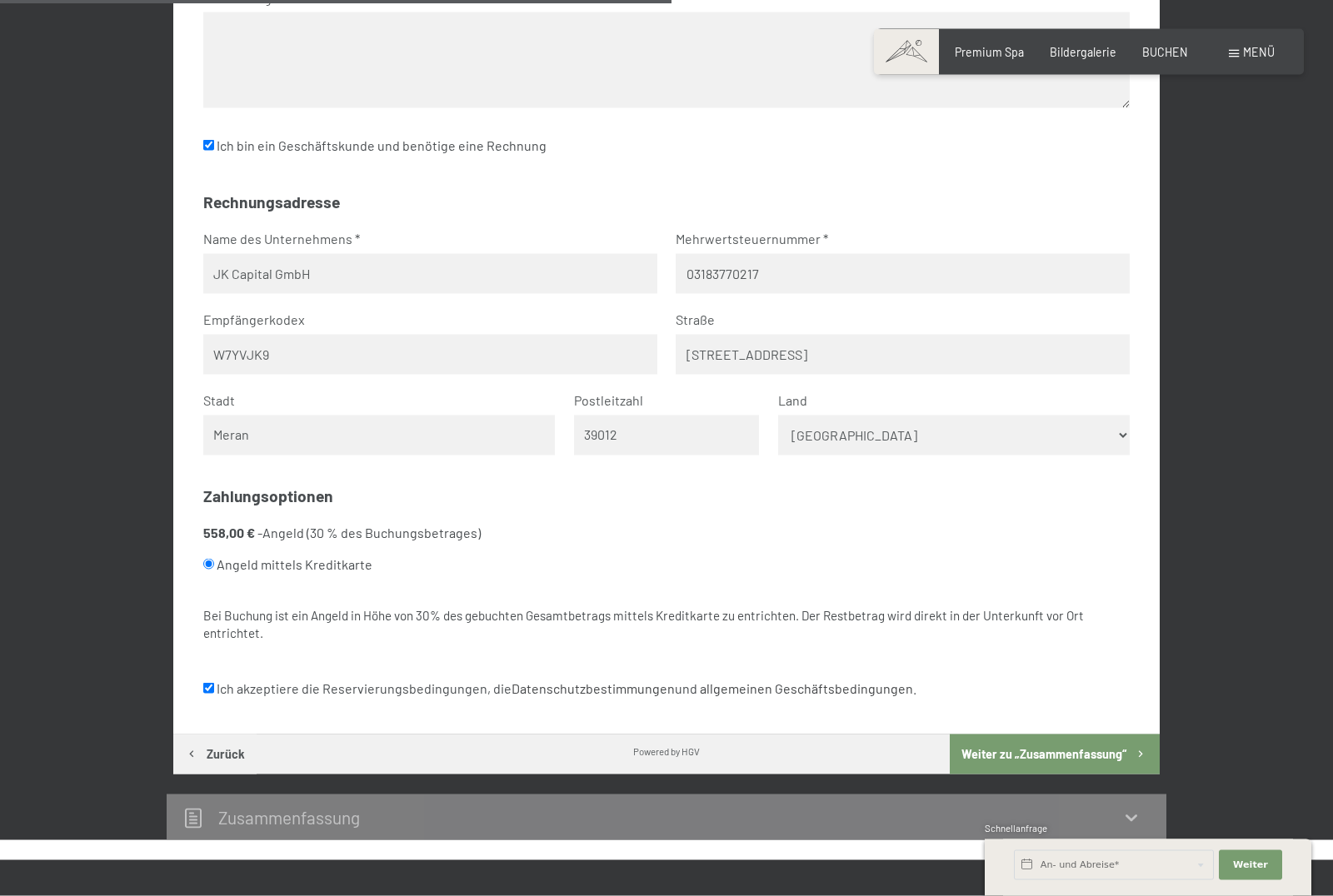
scroll to position [946, 0]
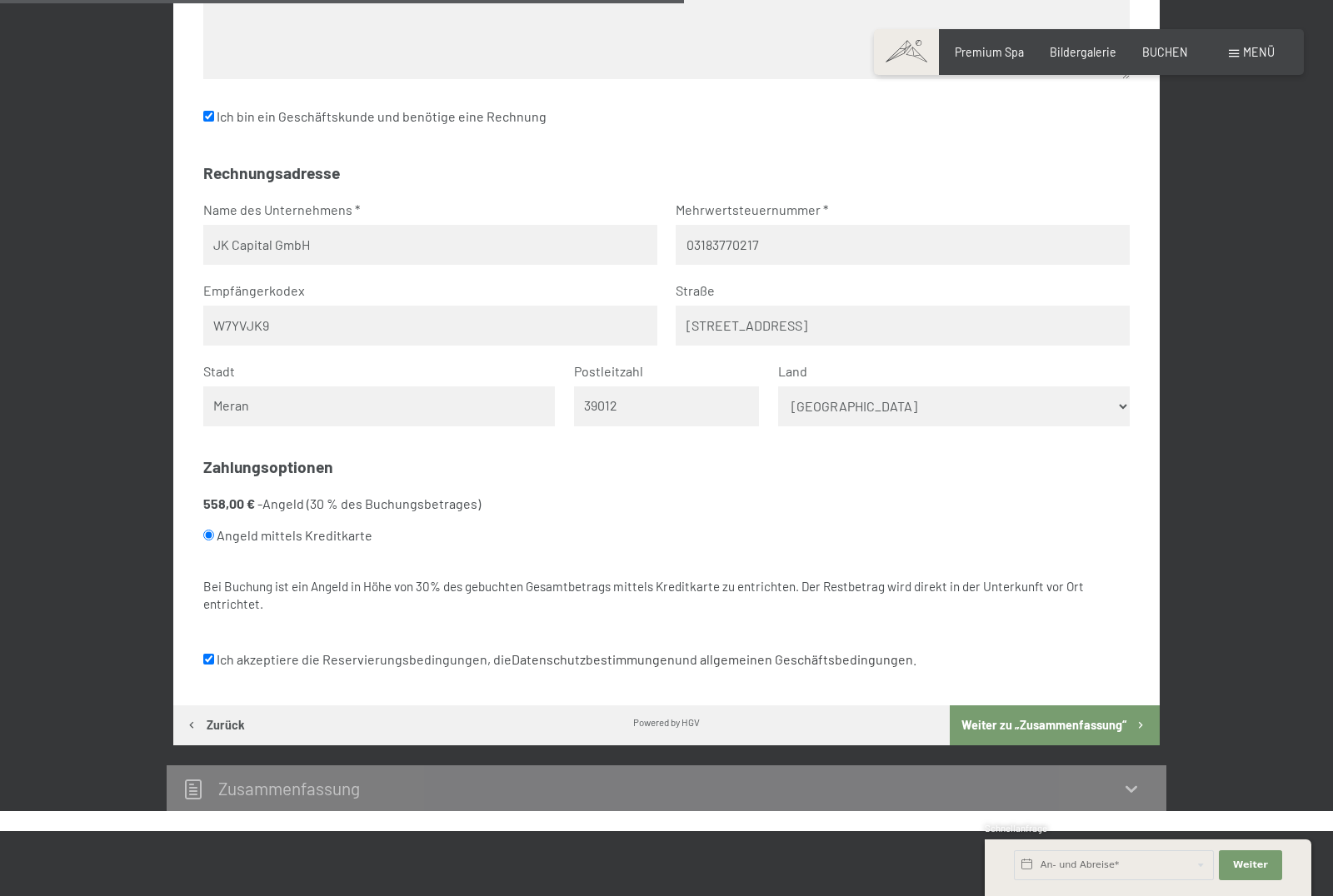
click at [1074, 706] on button "Weiter zu „Zusammen­fassung“" at bounding box center [1055, 726] width 210 height 40
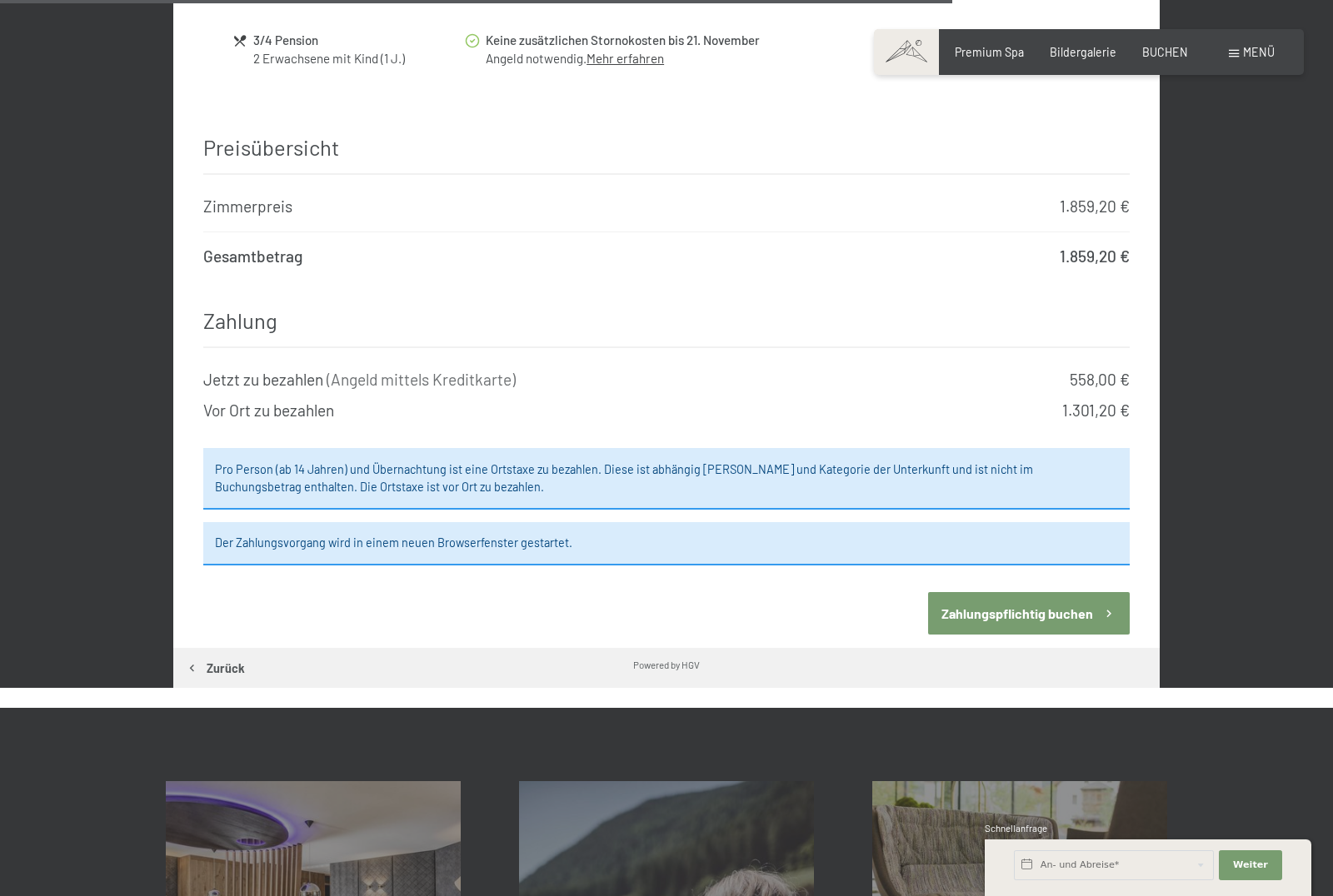
scroll to position [1863, 0]
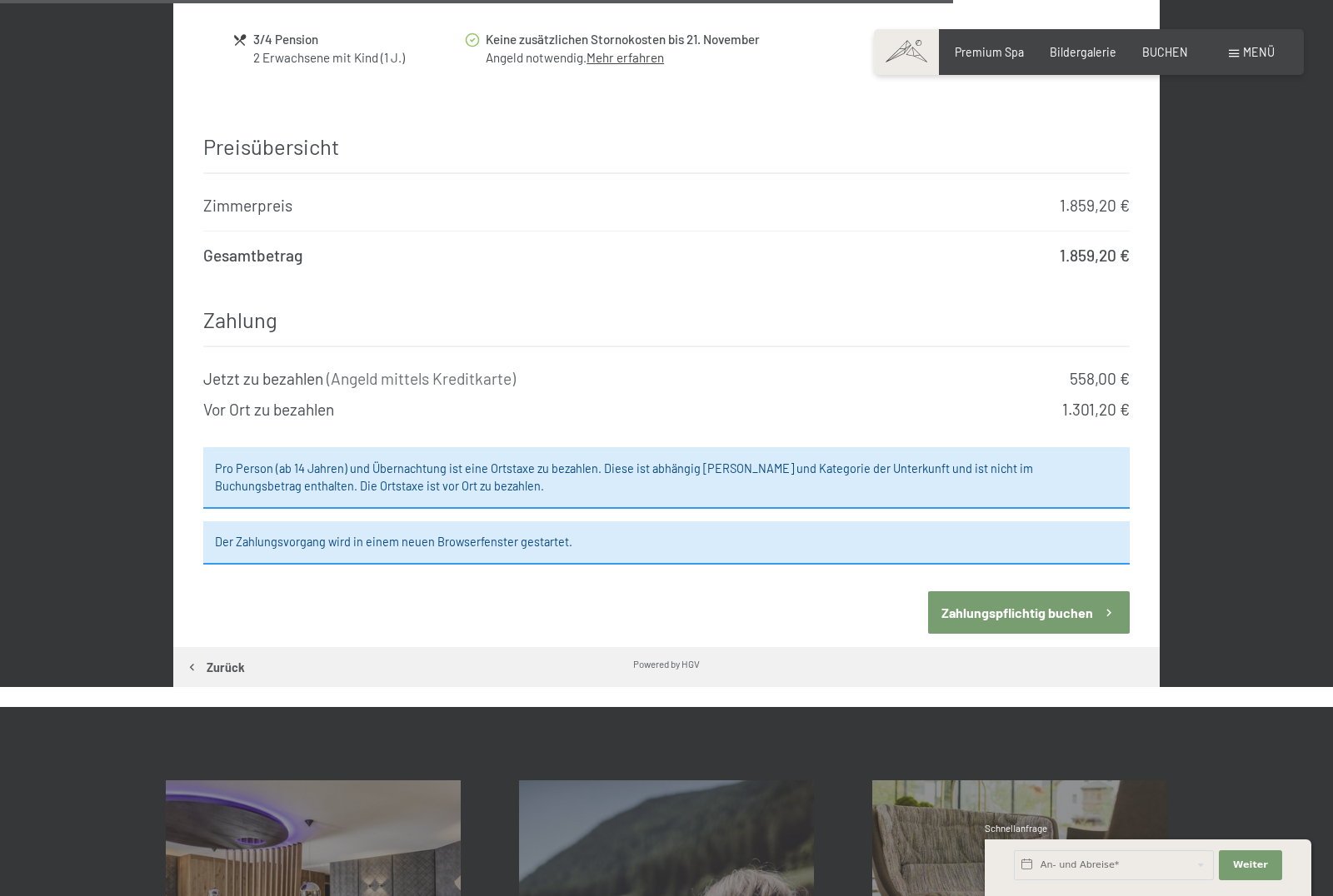
click at [1046, 591] on button "Zahlungspflichtig buchen" at bounding box center [1029, 612] width 201 height 43
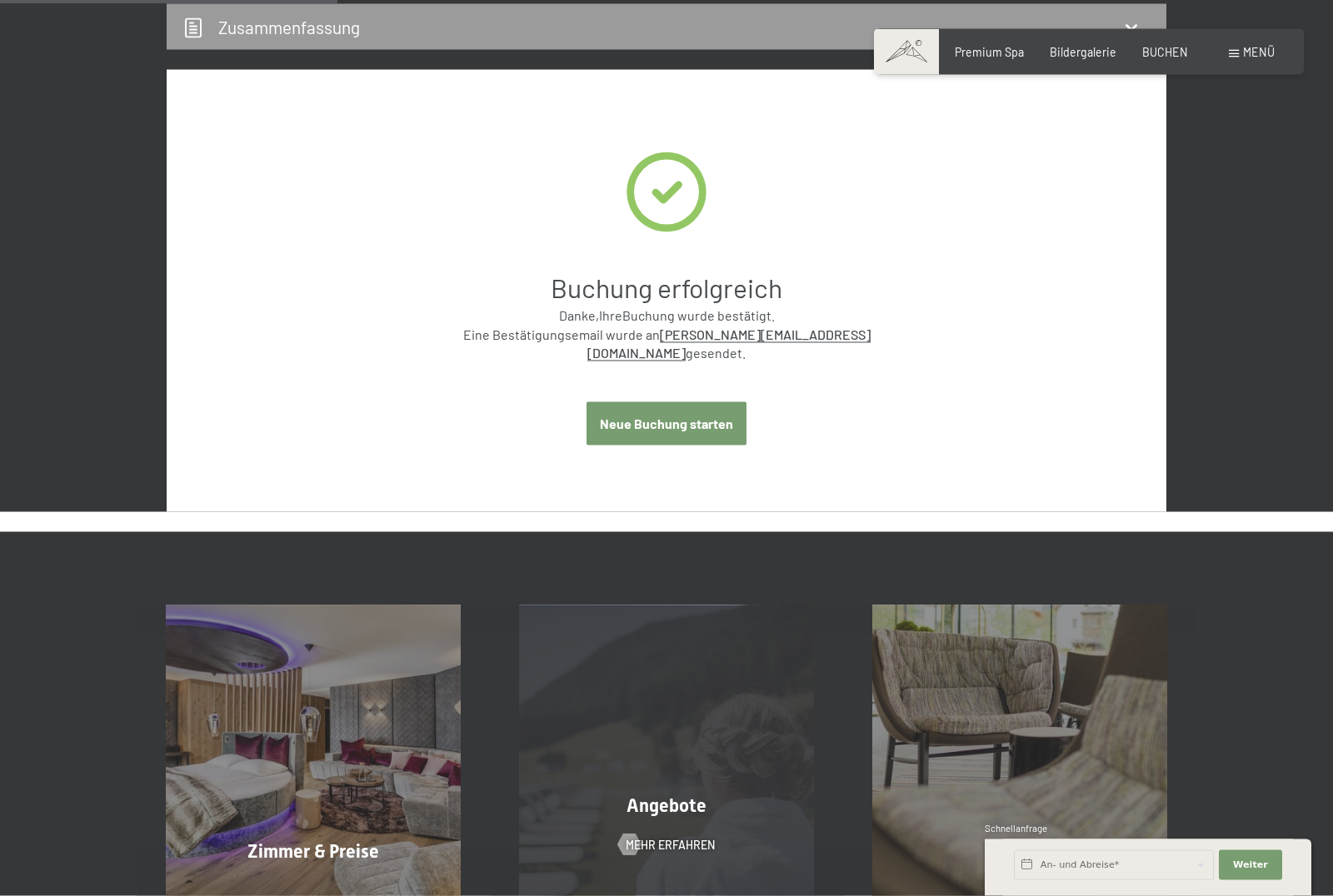
scroll to position [0, 0]
